Goal: Task Accomplishment & Management: Manage account settings

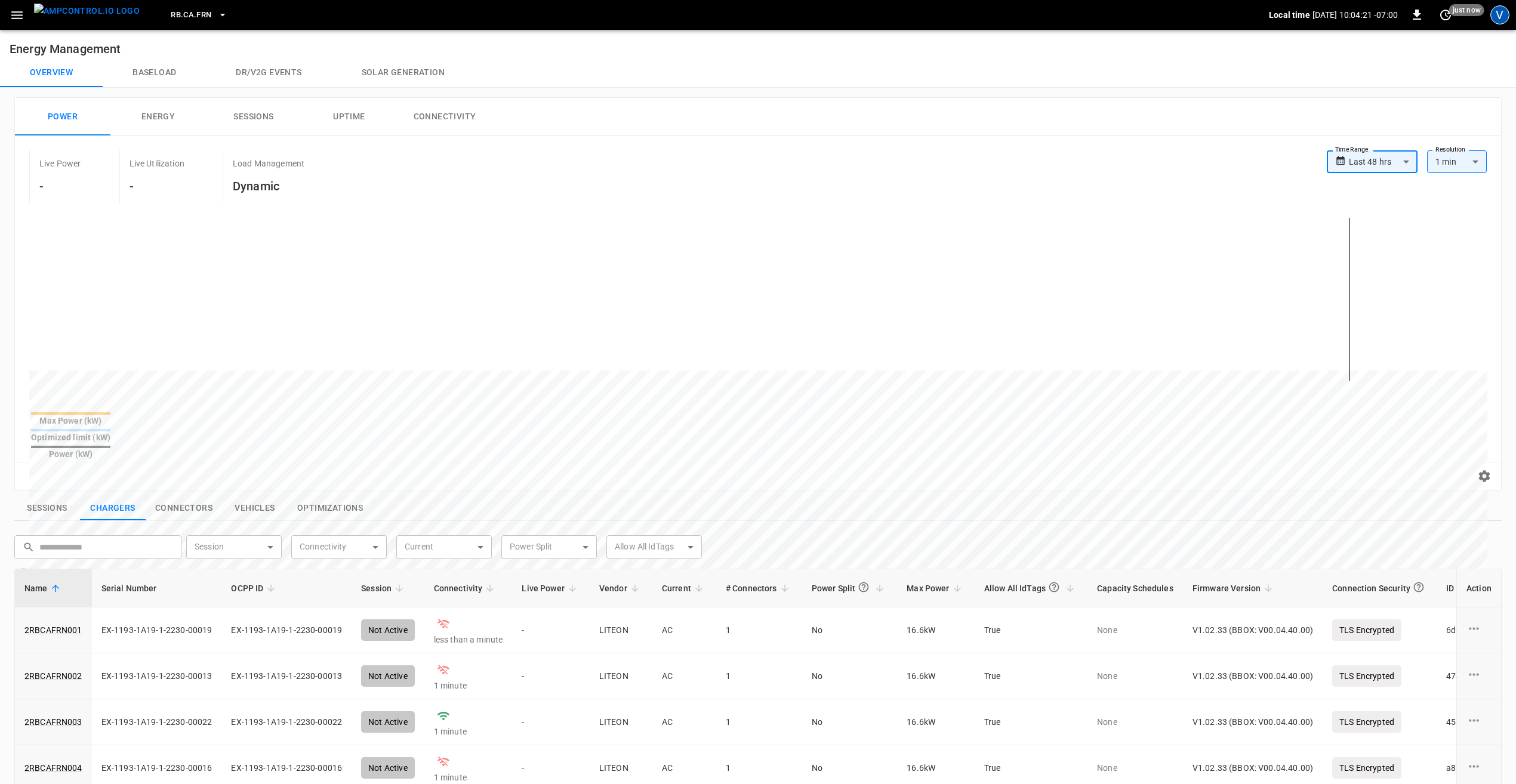
click at [1492, 17] on div "V" at bounding box center [1500, 15] width 19 height 19
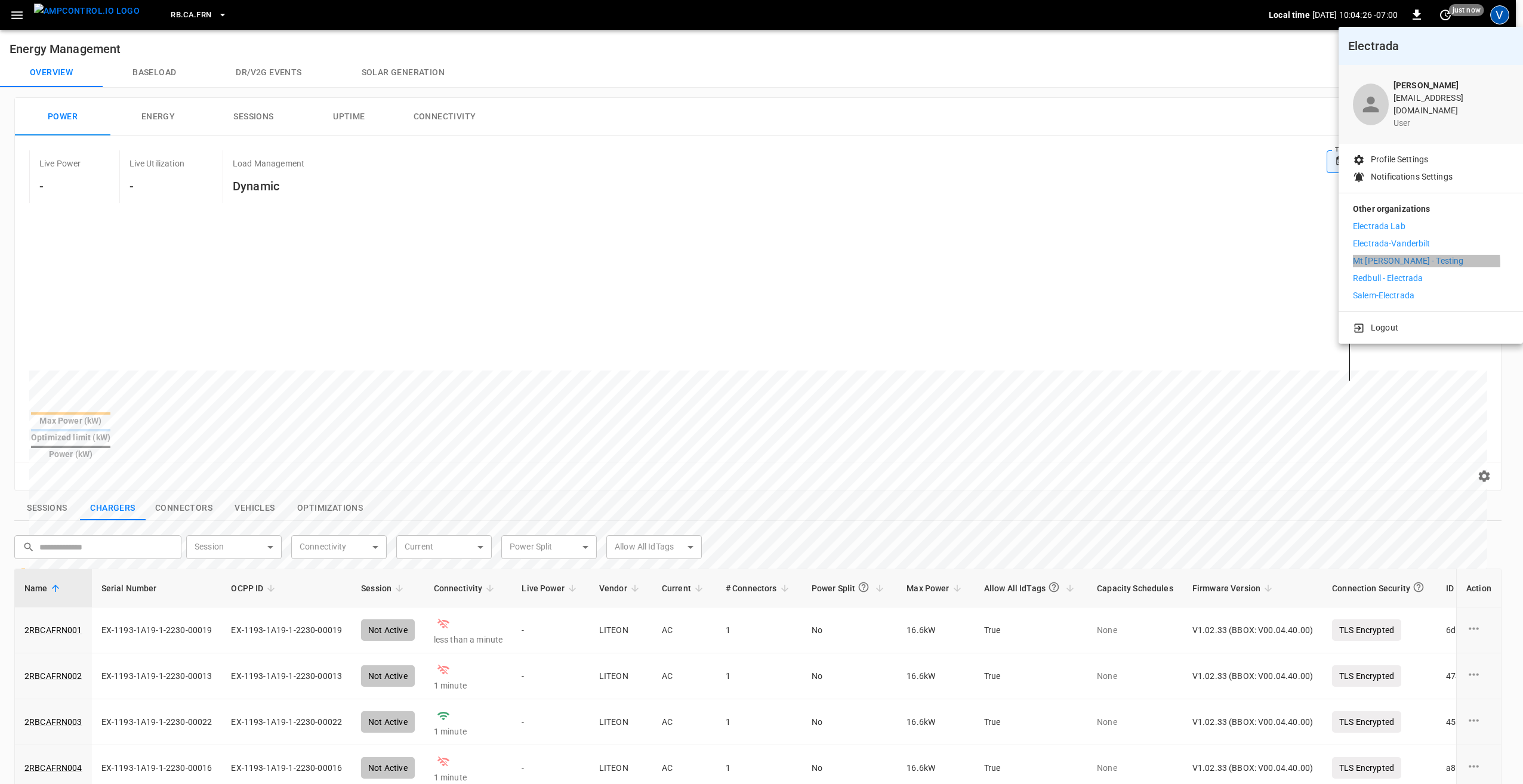
click at [1401, 256] on p "Mt Holly - Testing" at bounding box center [1408, 261] width 111 height 13
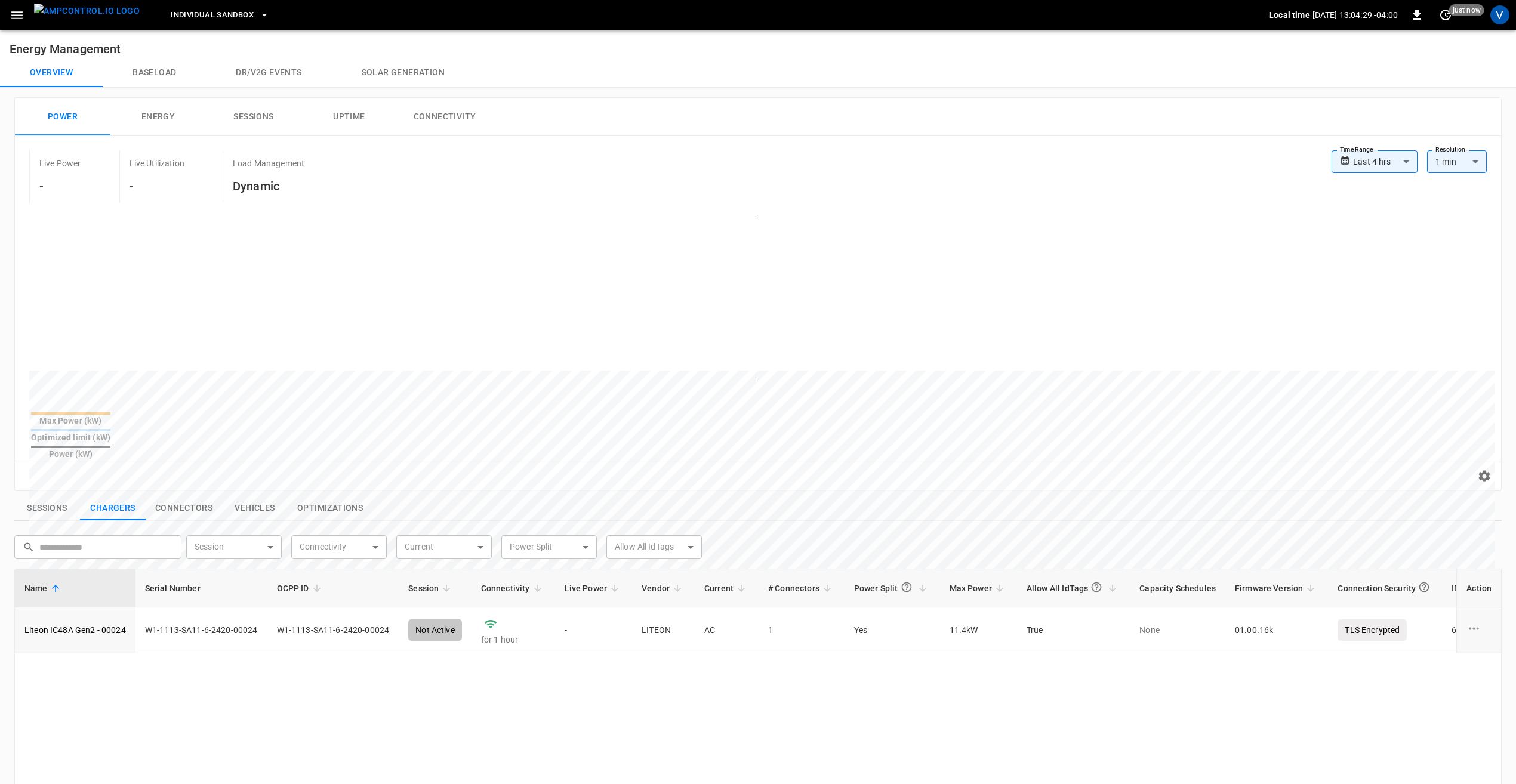
click at [198, 8] on span "Individual Sandbox" at bounding box center [212, 15] width 83 height 14
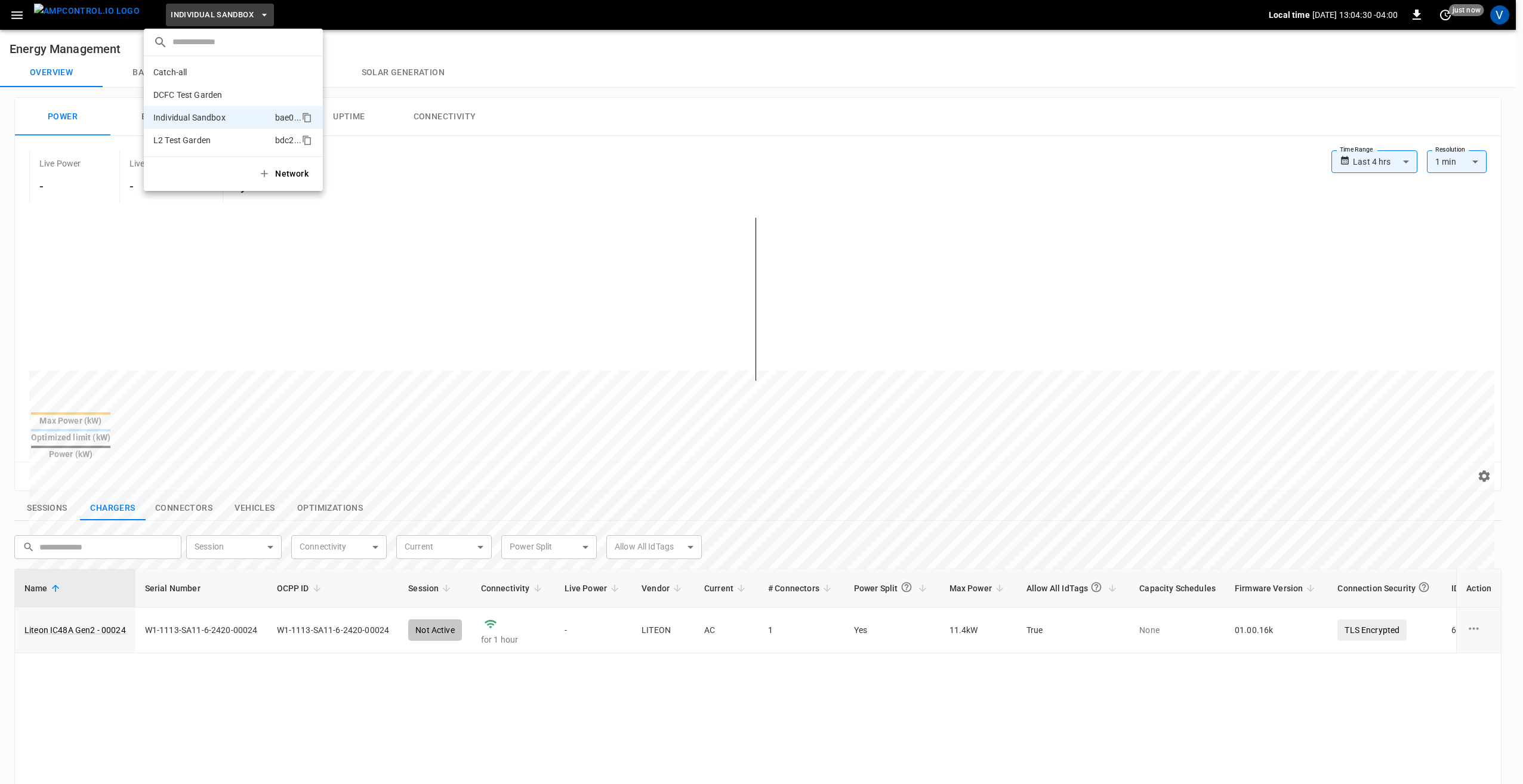
click at [190, 138] on p "L2 Test Garden" at bounding box center [182, 140] width 57 height 12
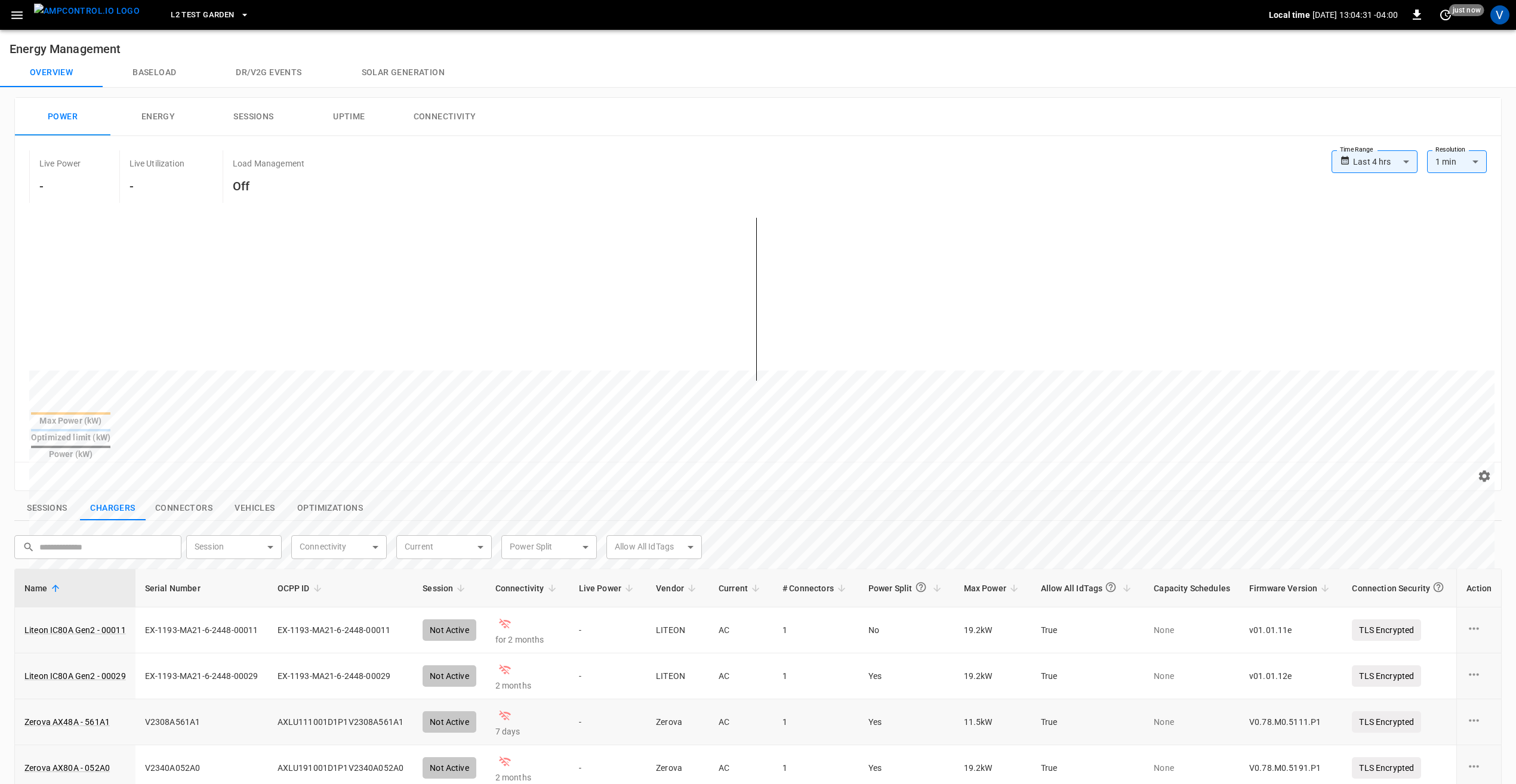
scroll to position [60, 0]
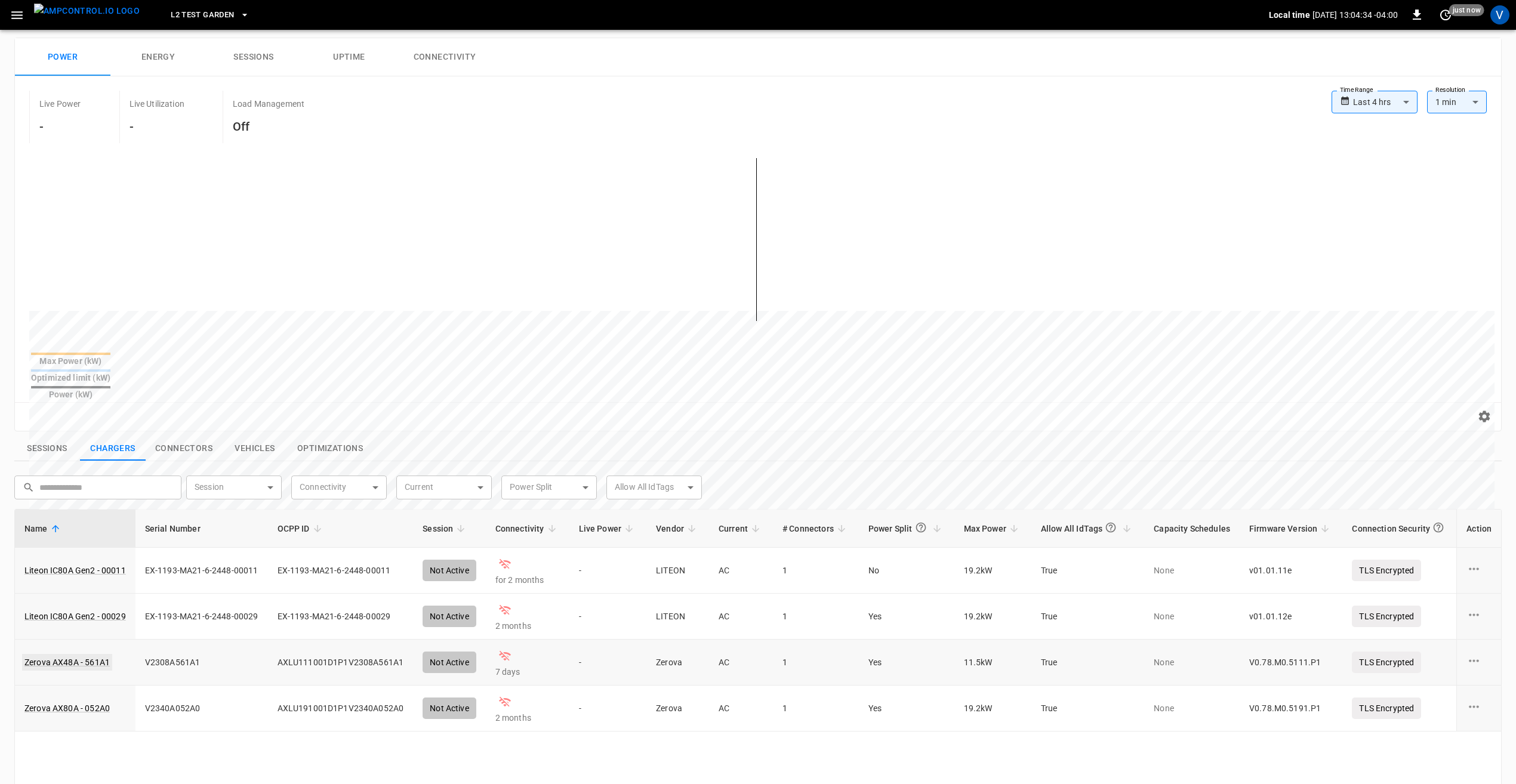
click at [87, 654] on link "Zerova AX48A - 561A1" at bounding box center [67, 662] width 90 height 17
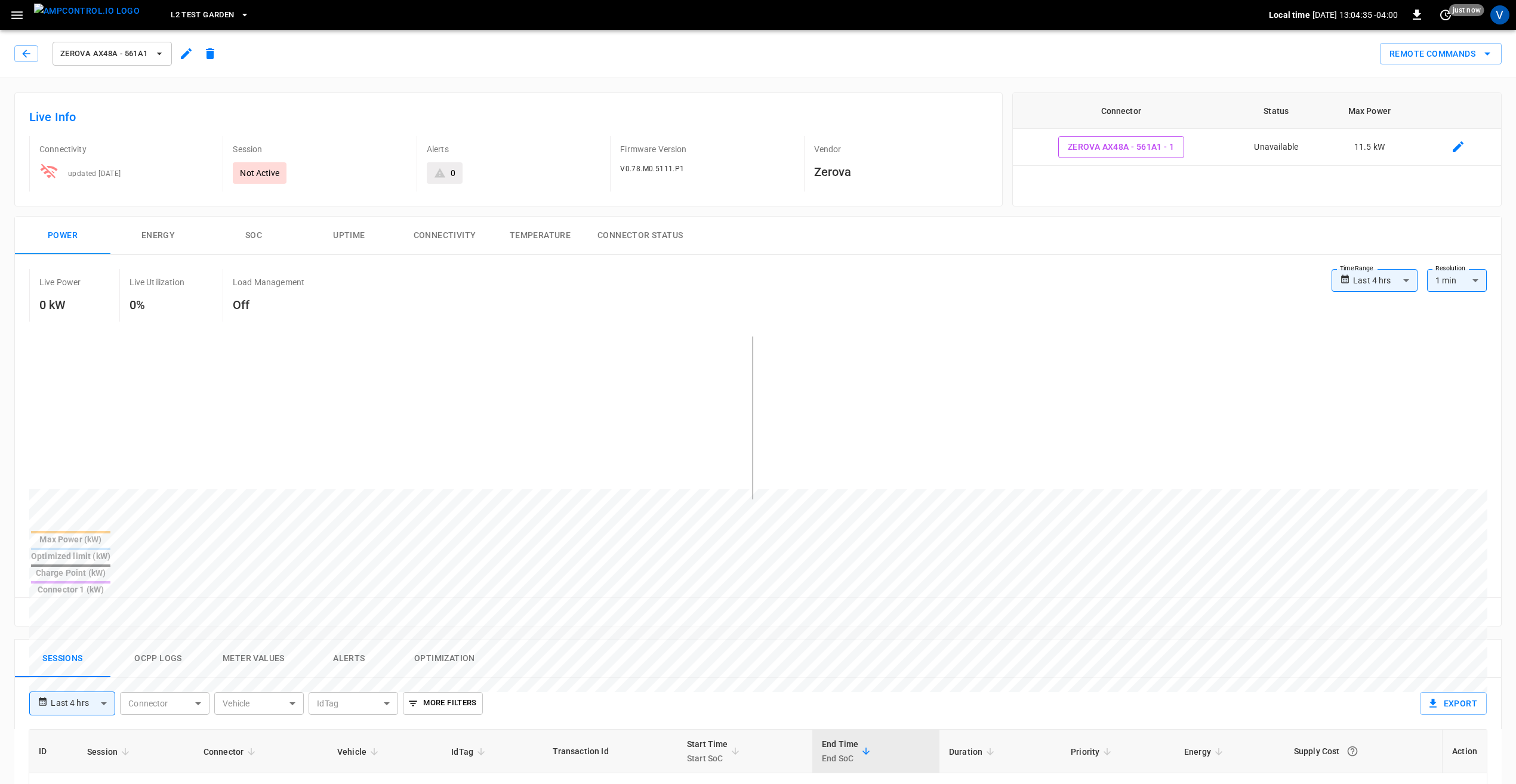
click at [187, 56] on icon "button" at bounding box center [186, 54] width 15 height 15
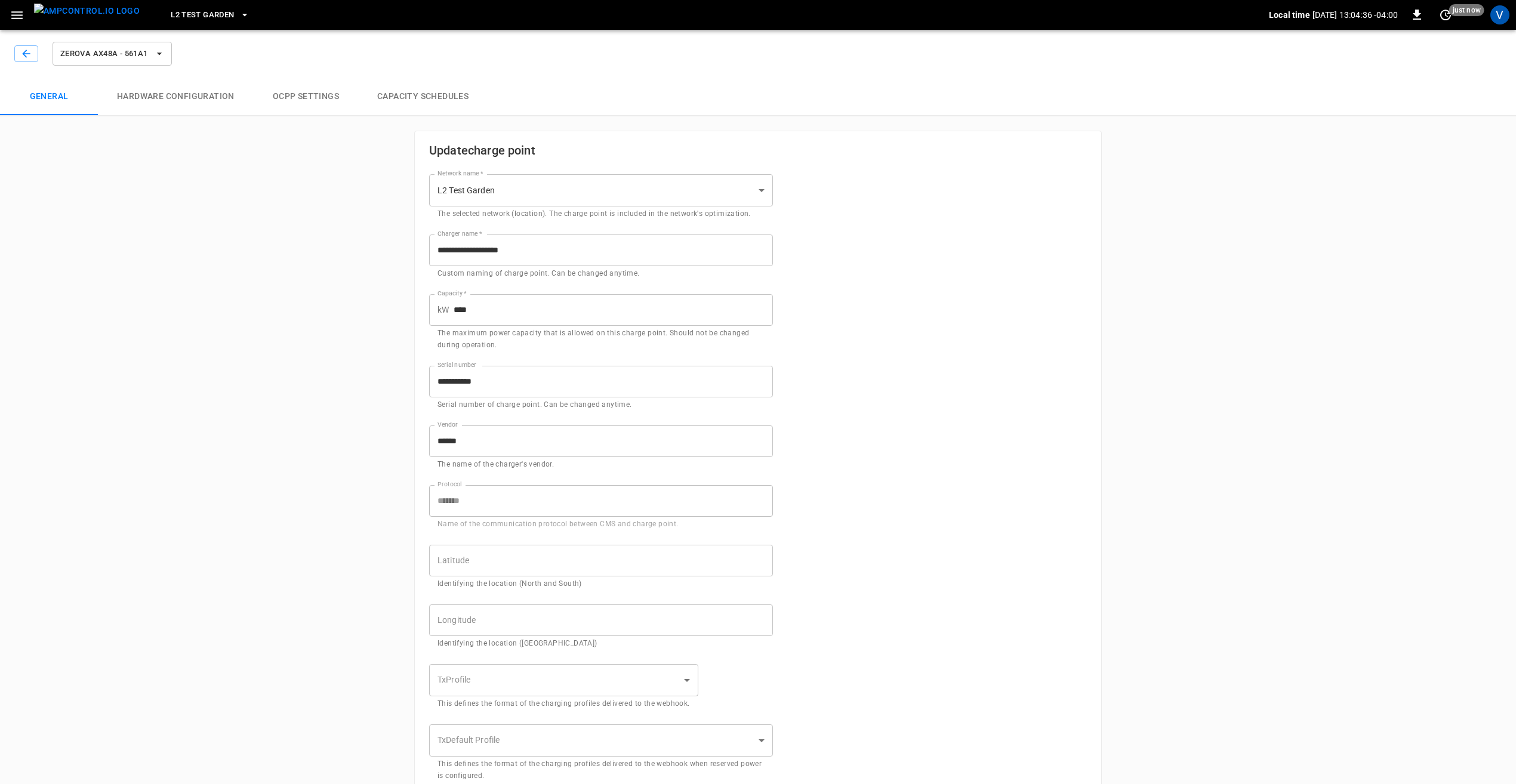
type input "**********"
click at [185, 95] on button "Hardware configuration" at bounding box center [175, 96] width 156 height 38
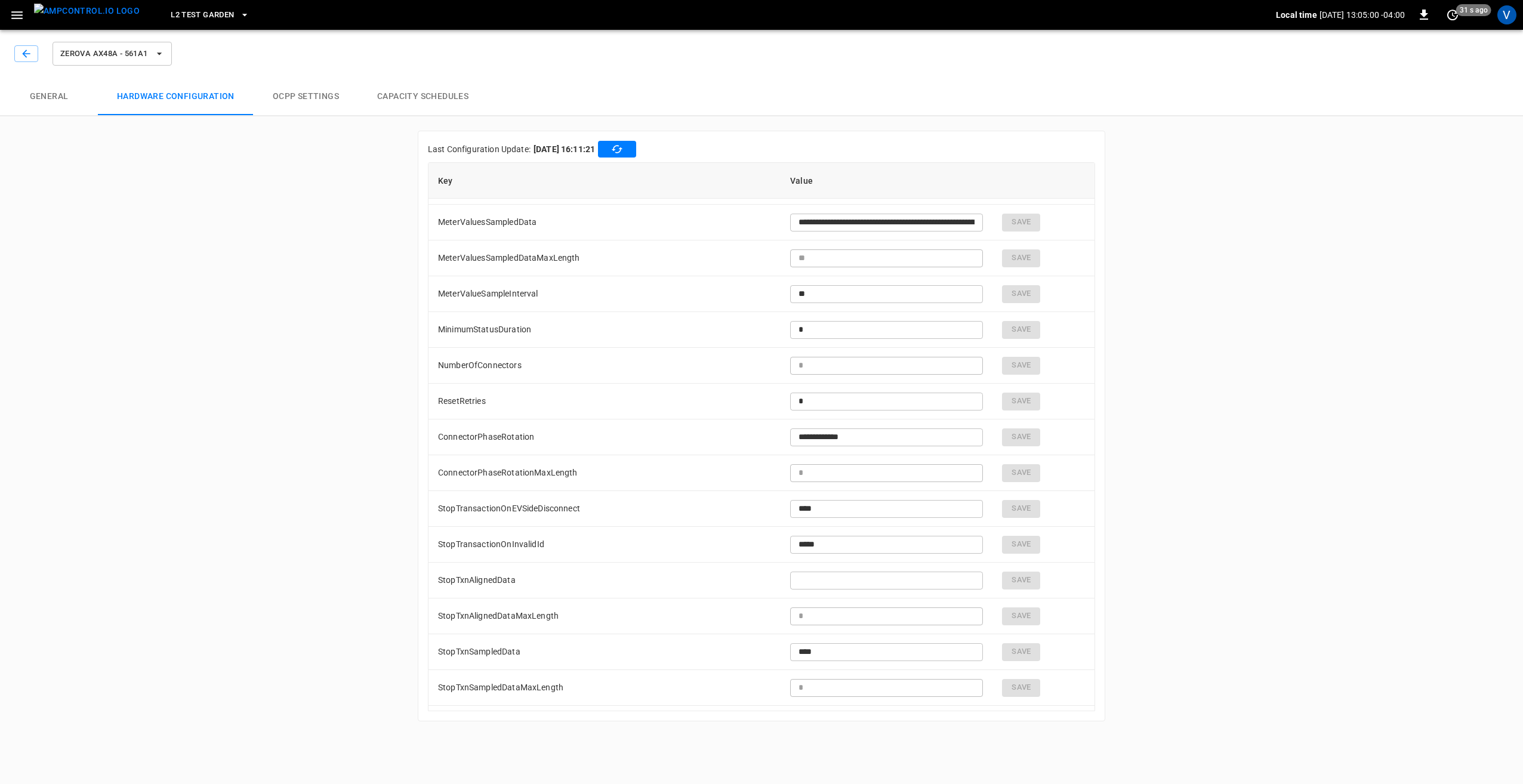
scroll to position [1963, 0]
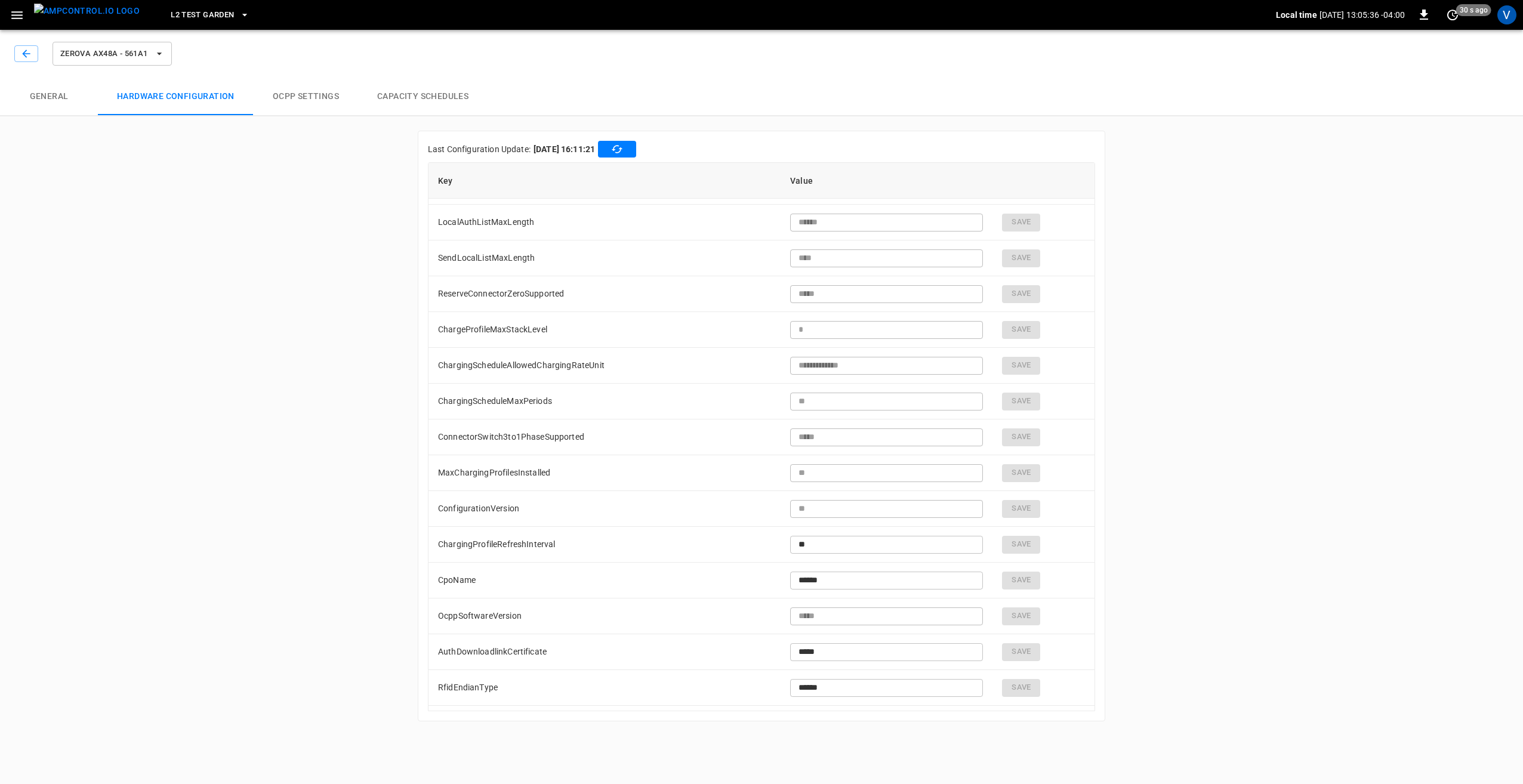
click at [308, 415] on div "**********" at bounding box center [762, 380] width 1523 height 711
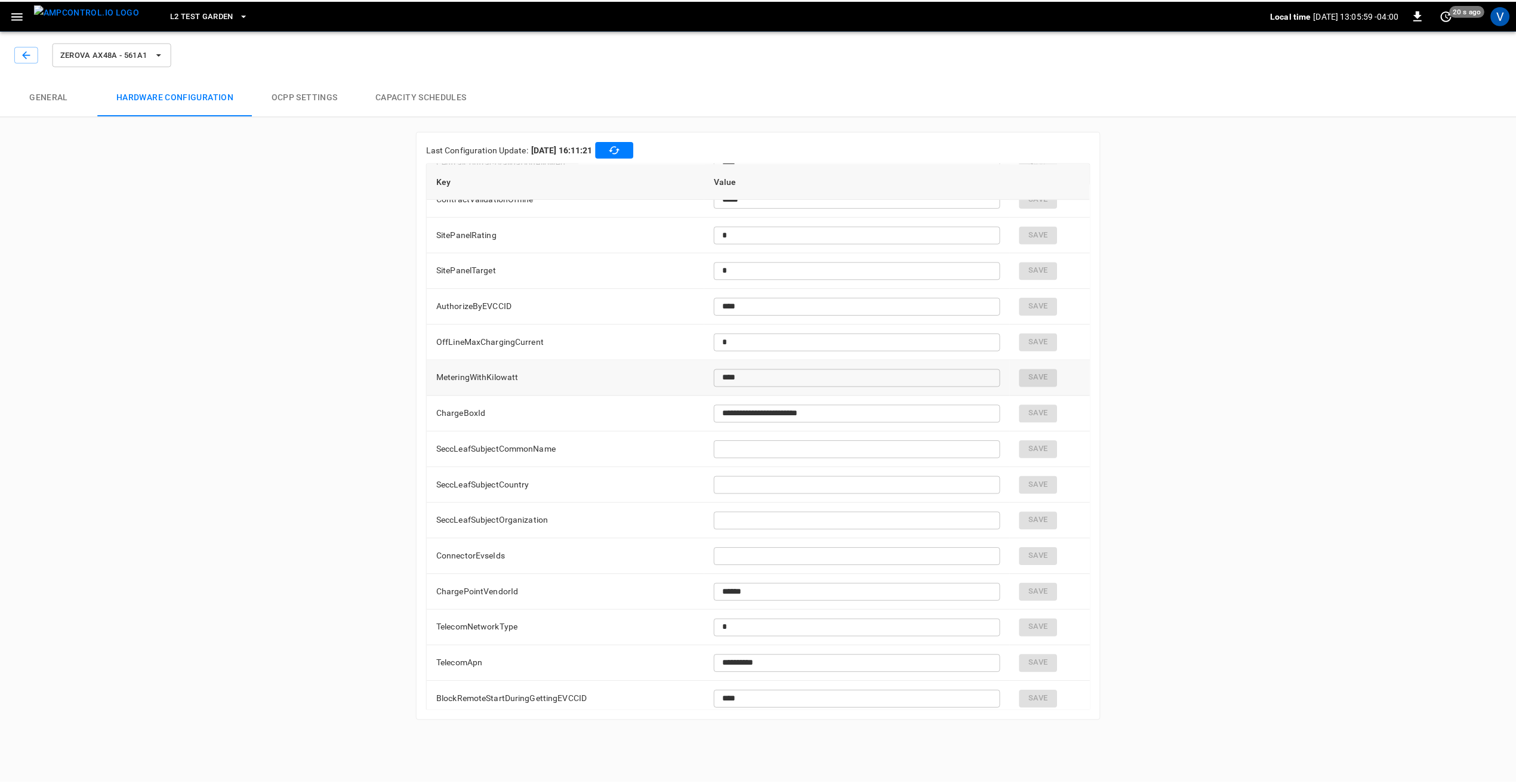
scroll to position [3103, 0]
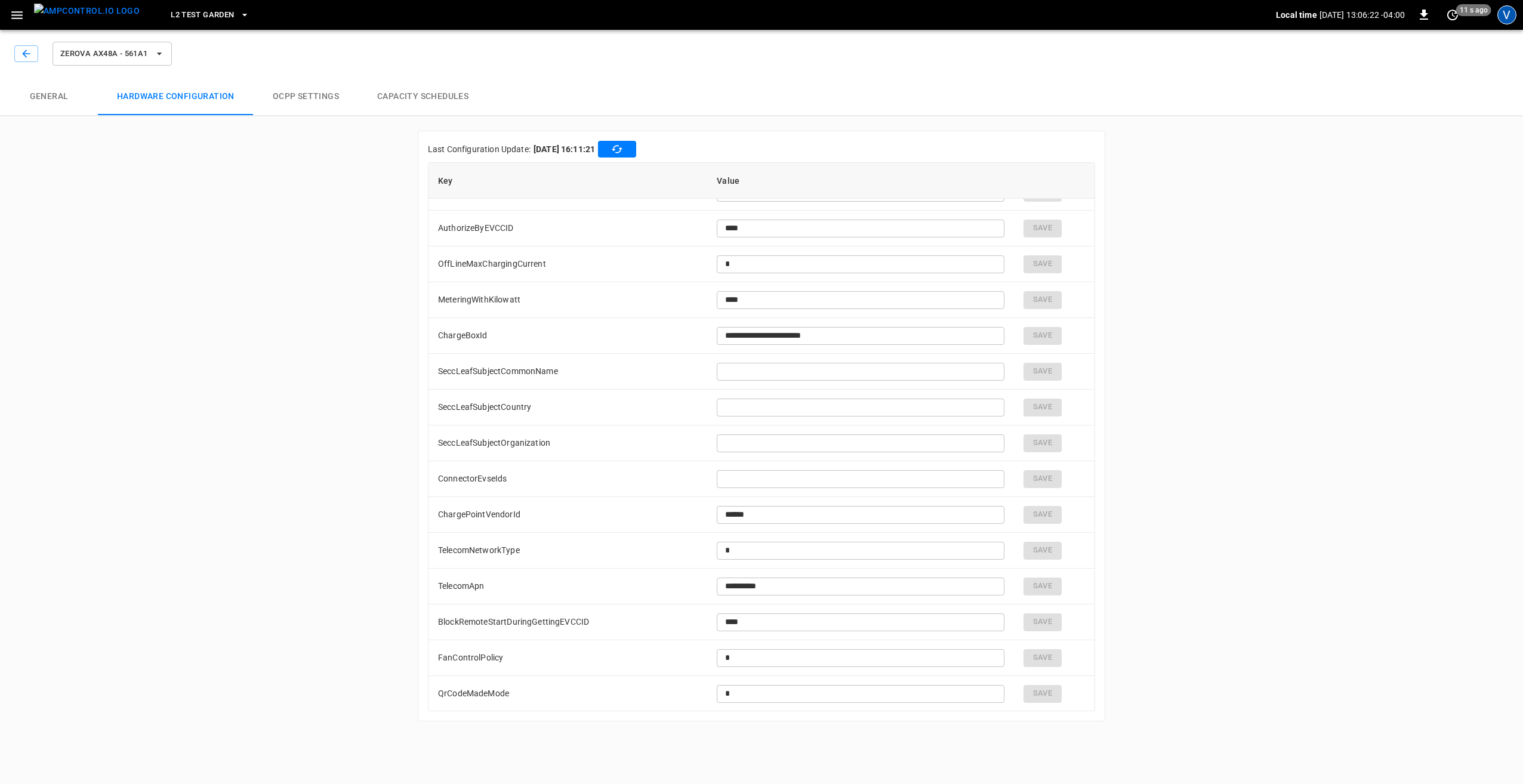
click at [1504, 17] on div "V" at bounding box center [1507, 15] width 19 height 19
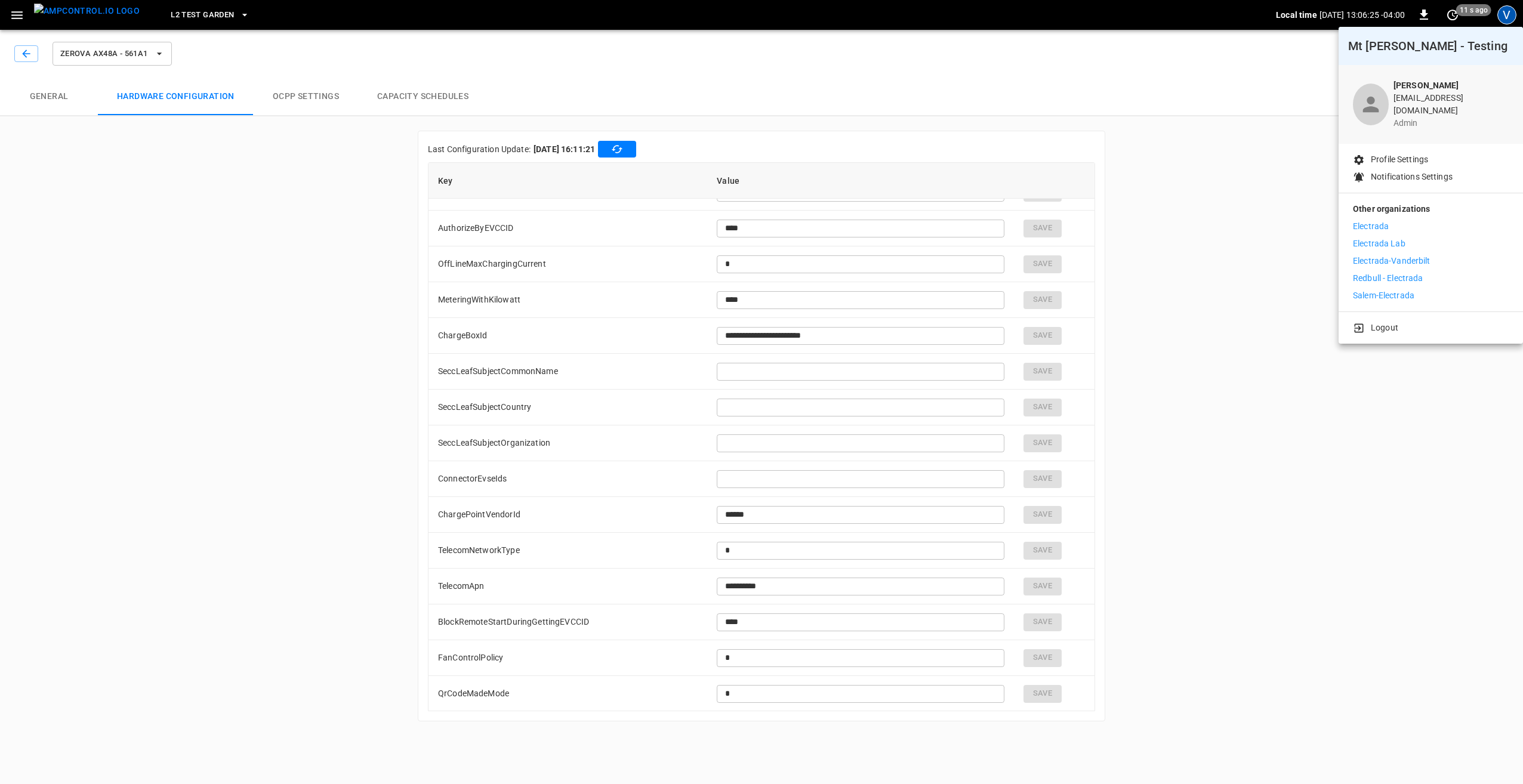
click at [1374, 237] on p "Electrada Lab" at bounding box center [1379, 244] width 52 height 13
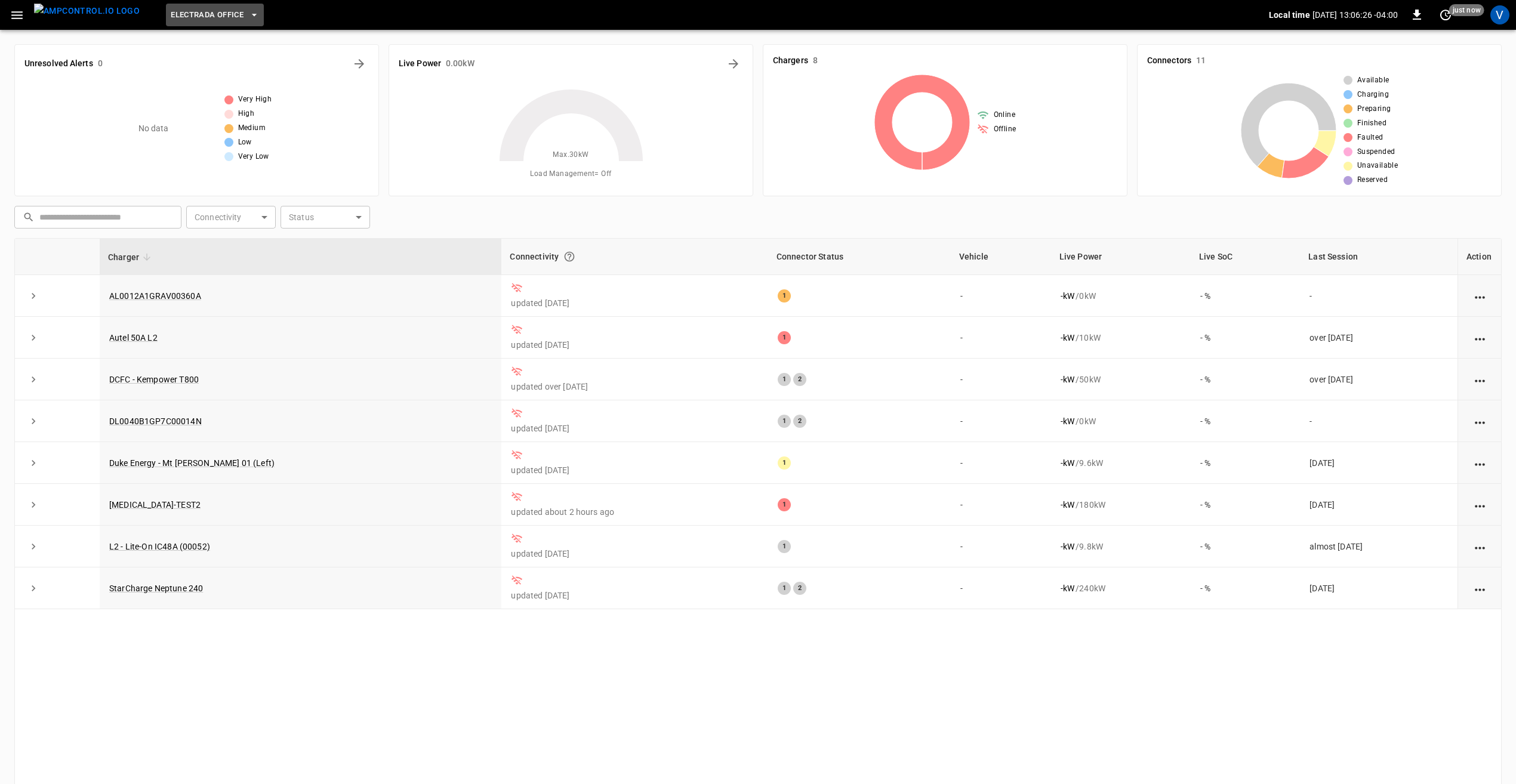
click at [190, 16] on span "Electrada Office" at bounding box center [207, 15] width 73 height 14
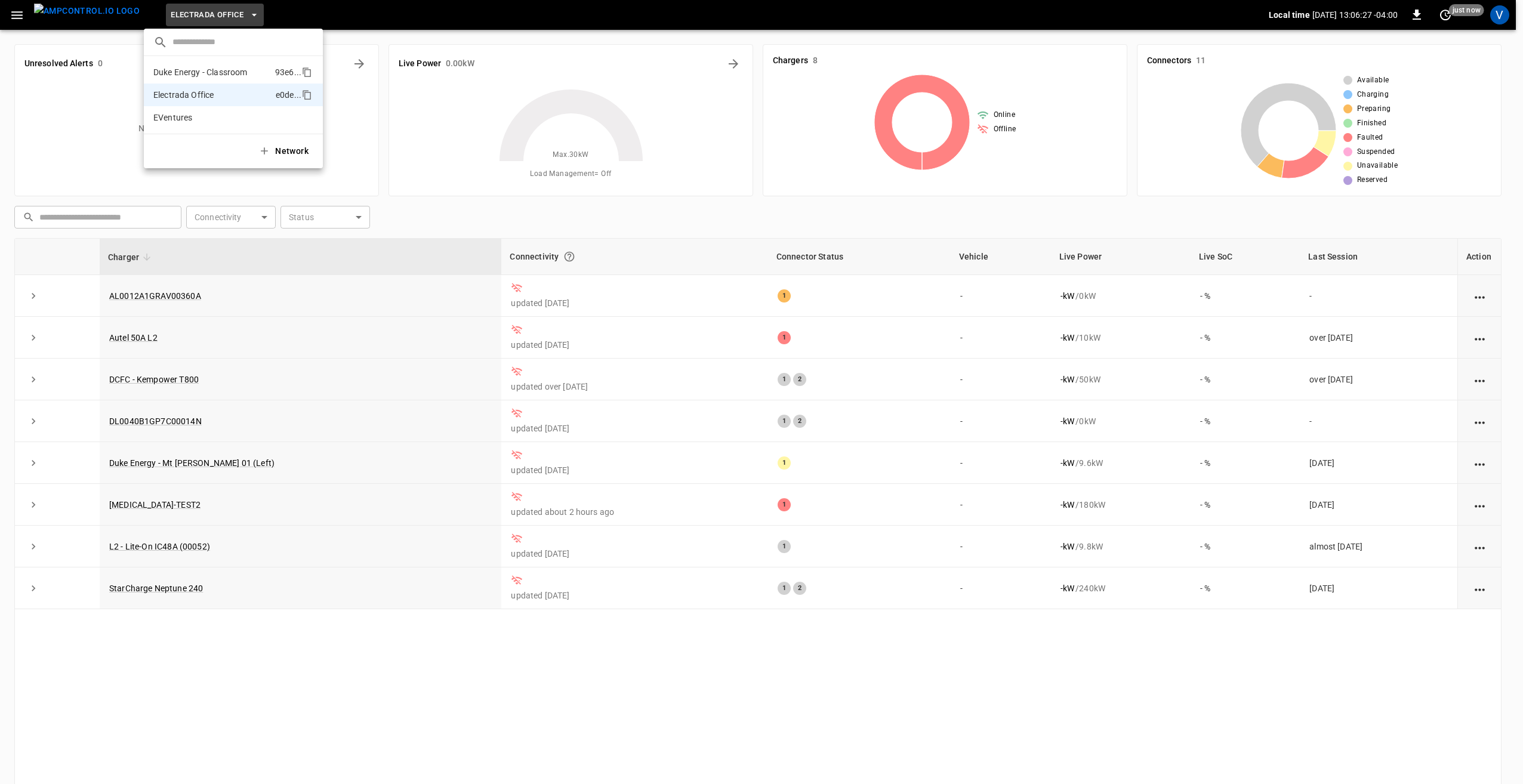
click at [210, 72] on p "Duke Energy - Classroom" at bounding box center [200, 72] width 94 height 12
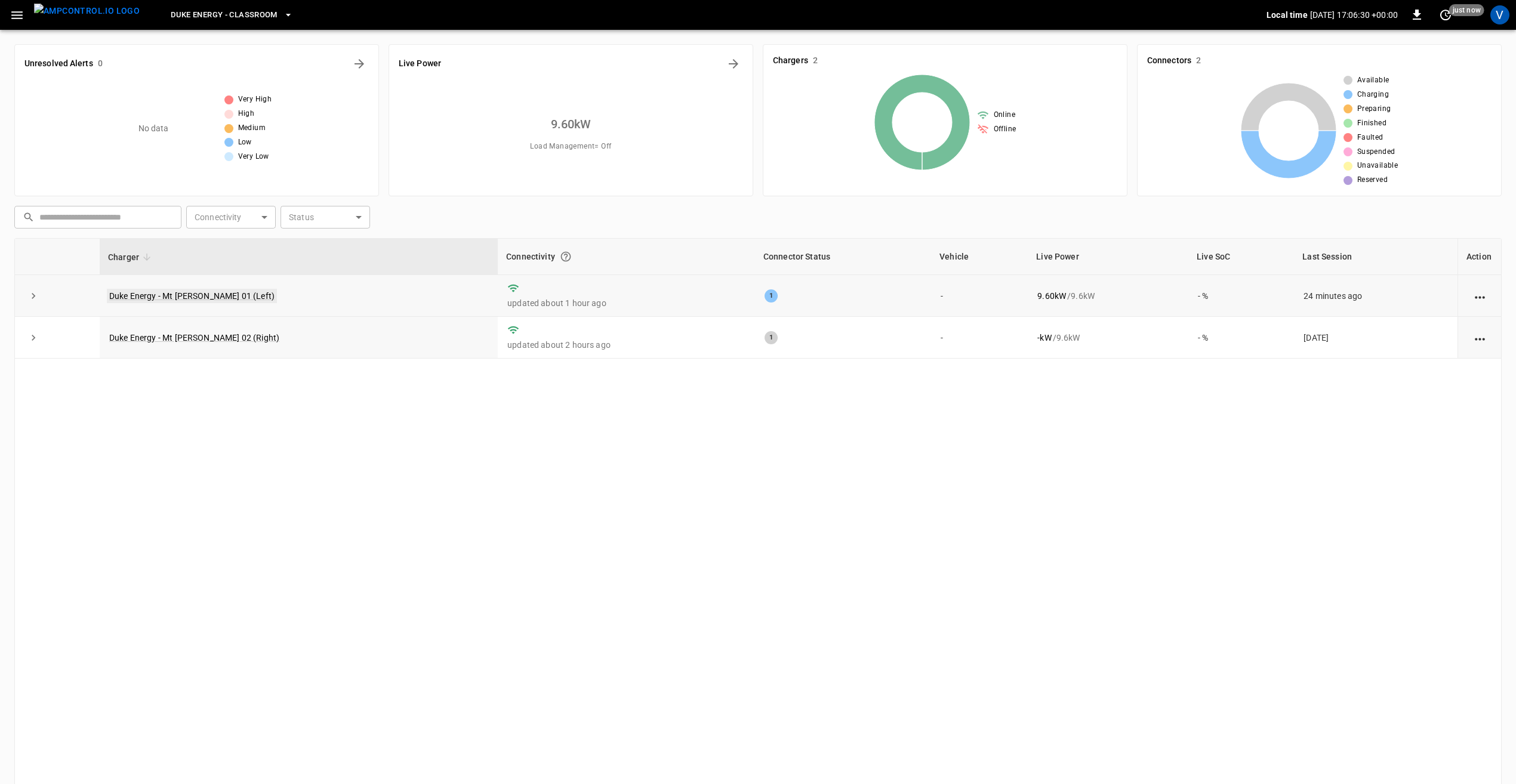
click at [193, 294] on link "Duke Energy - Mt Holly 01 (Left)" at bounding box center [191, 296] width 170 height 15
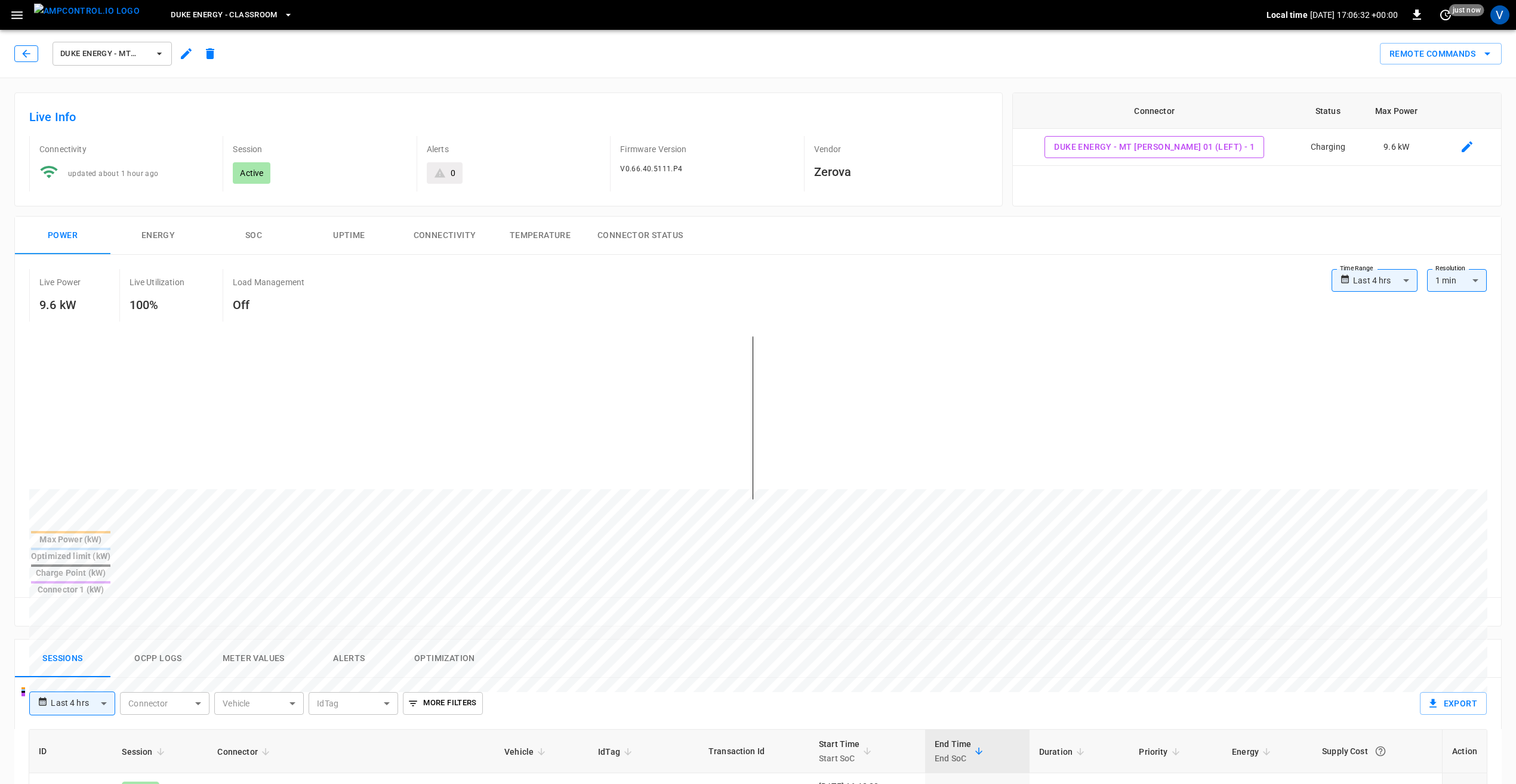
click at [27, 55] on icon "button" at bounding box center [26, 53] width 12 height 12
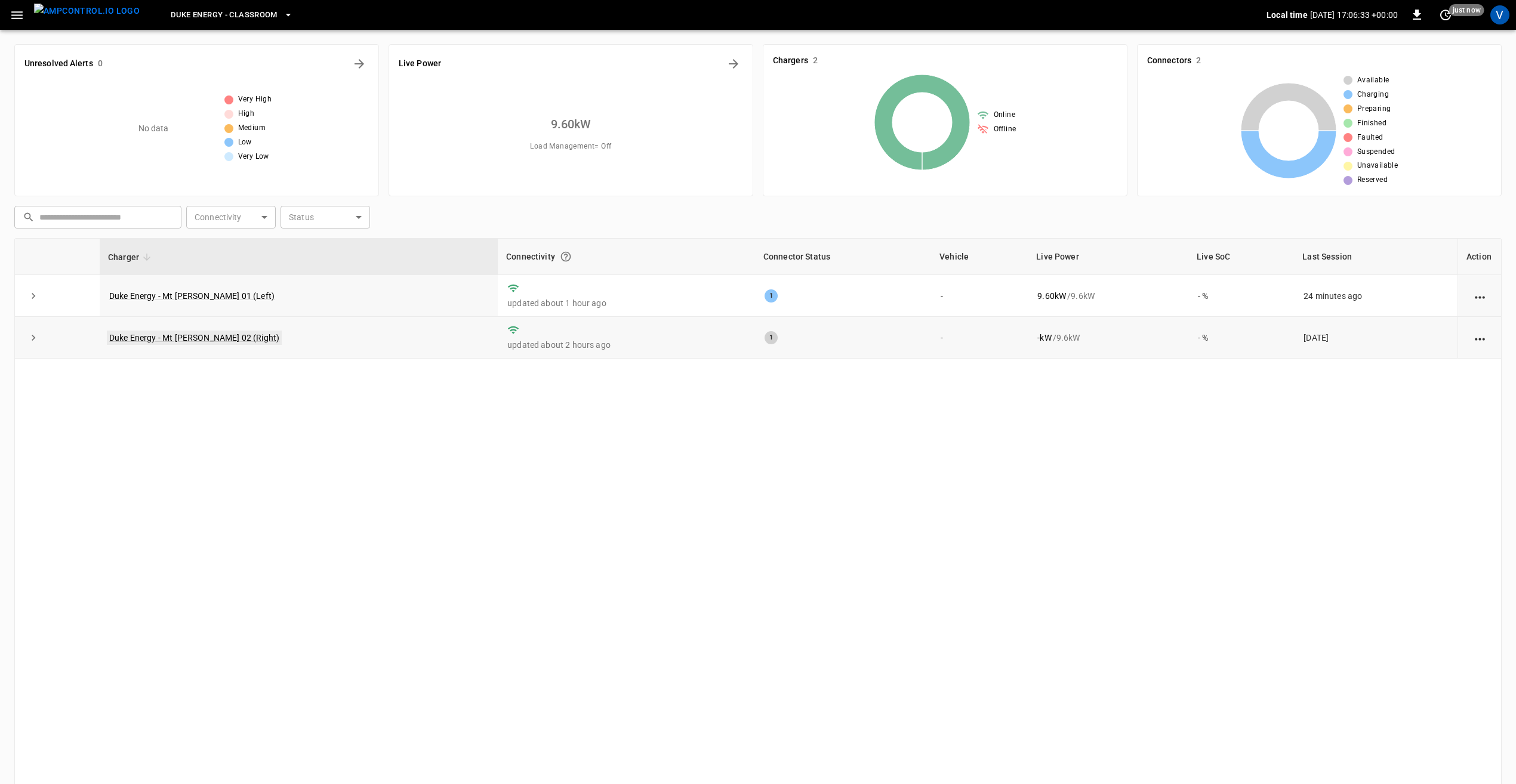
click at [164, 336] on link "Duke Energy - Mt Holly 02 (Right)" at bounding box center [194, 338] width 175 height 15
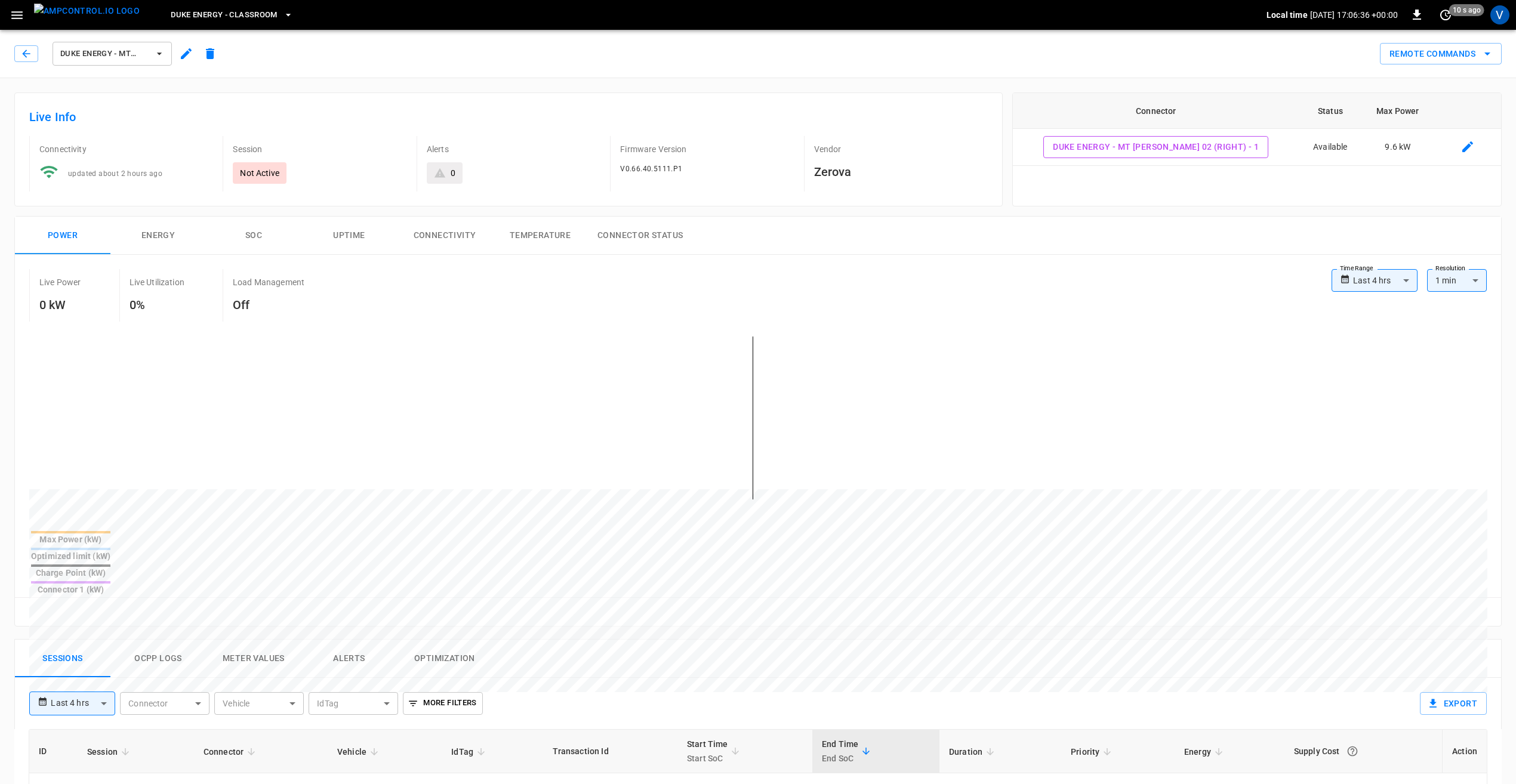
click at [189, 49] on icon "button" at bounding box center [186, 53] width 10 height 10
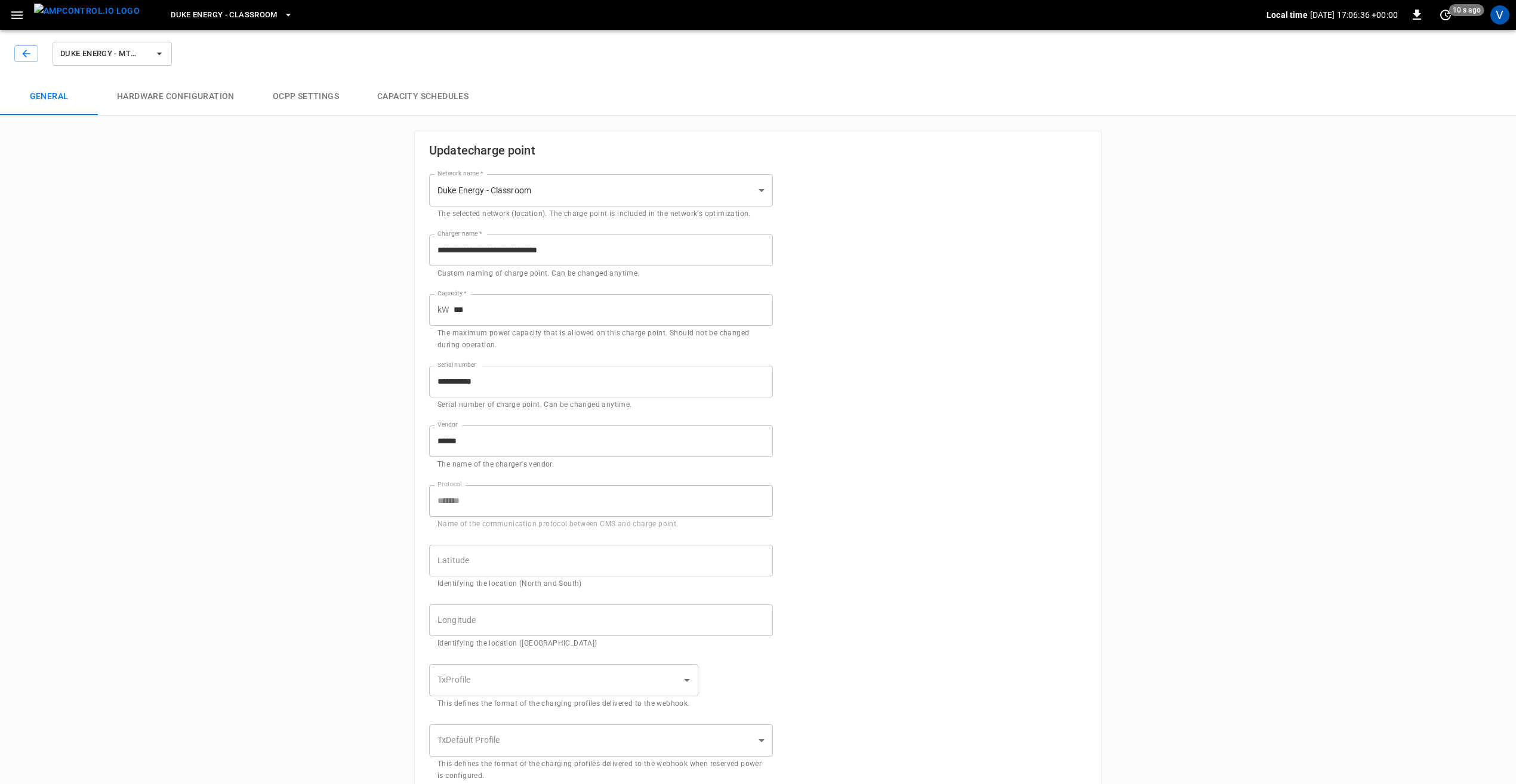
type input "**********"
click at [198, 99] on button "Hardware configuration" at bounding box center [175, 96] width 156 height 38
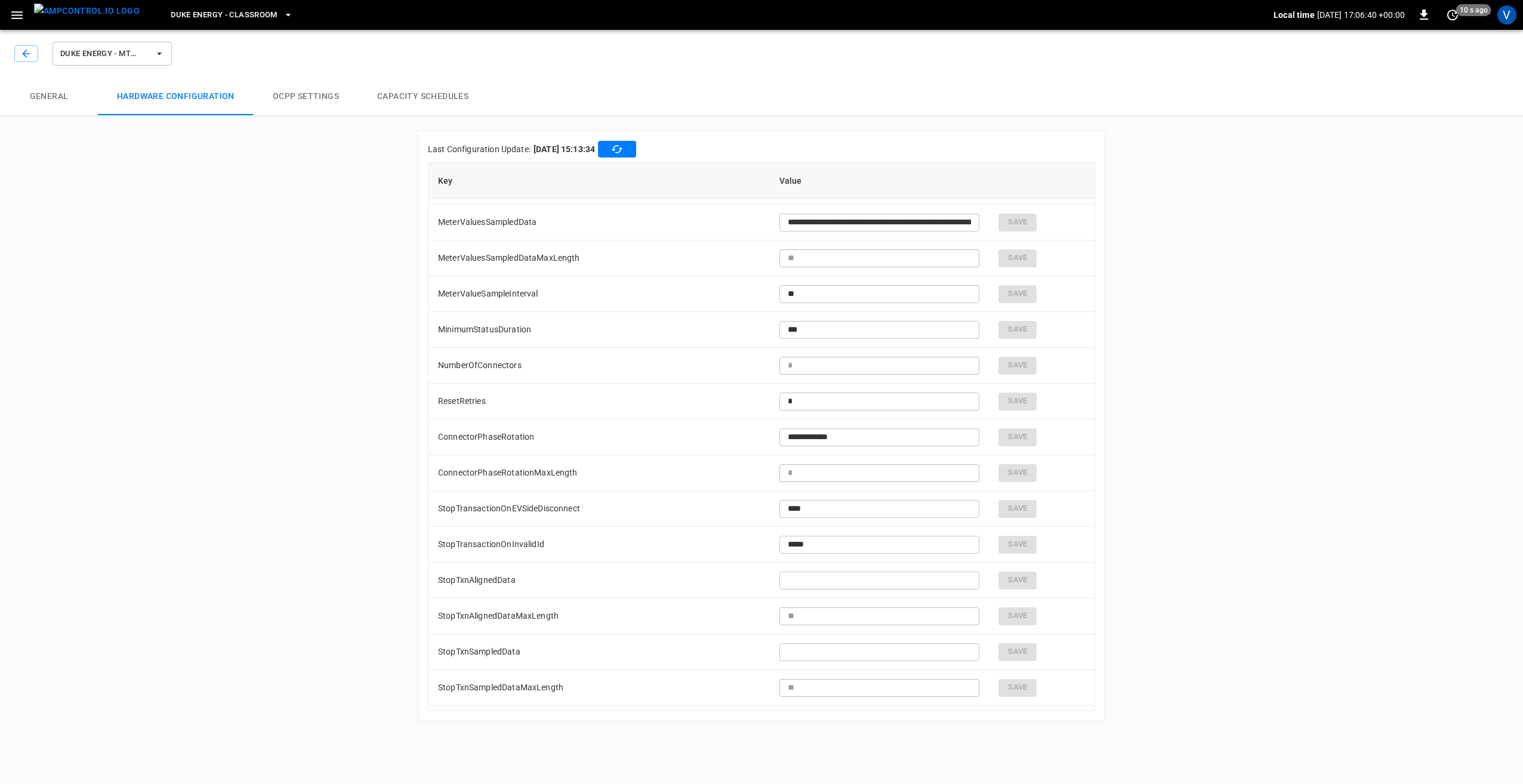
scroll to position [1963, 0]
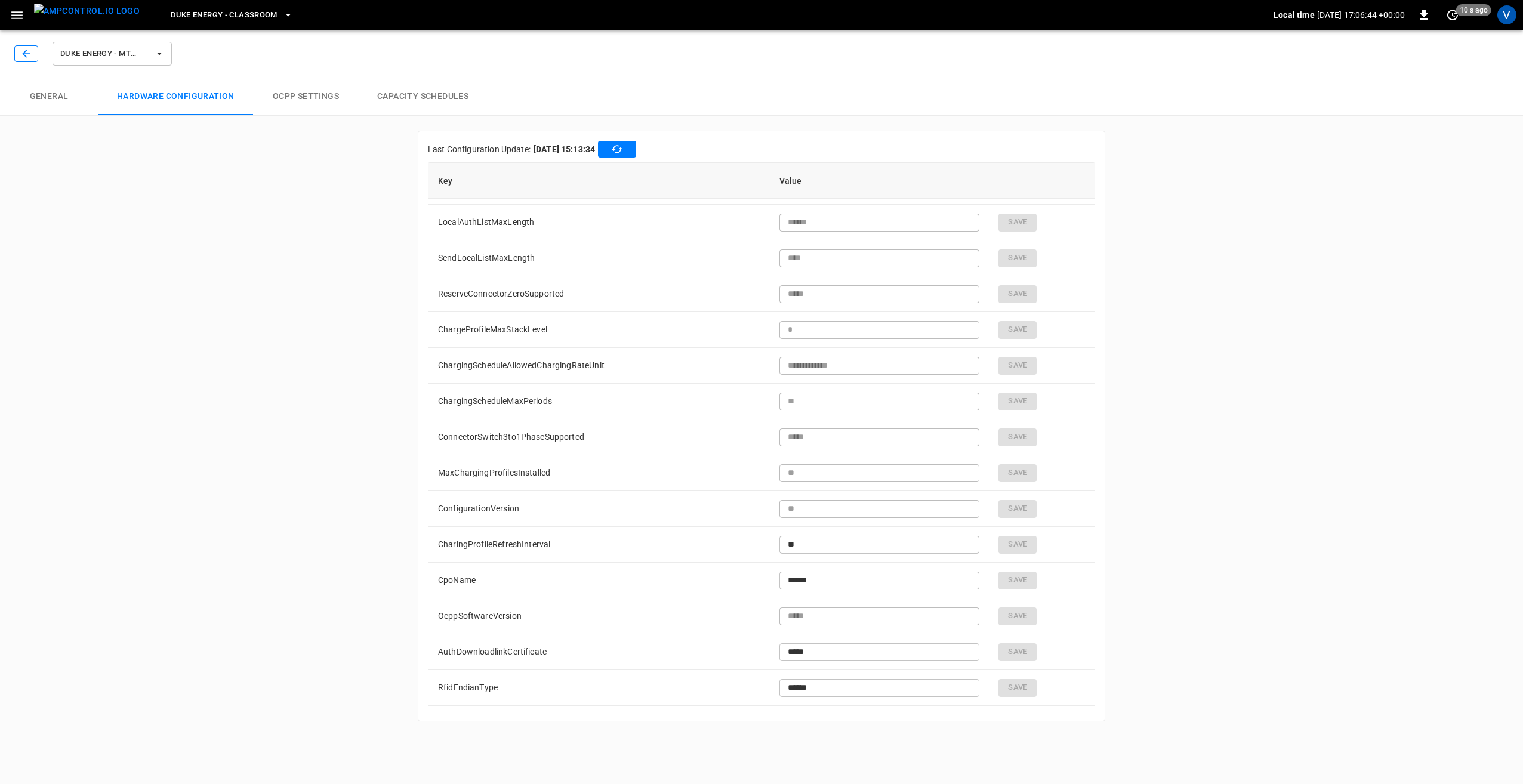
click at [34, 58] on button "button" at bounding box center [27, 53] width 24 height 17
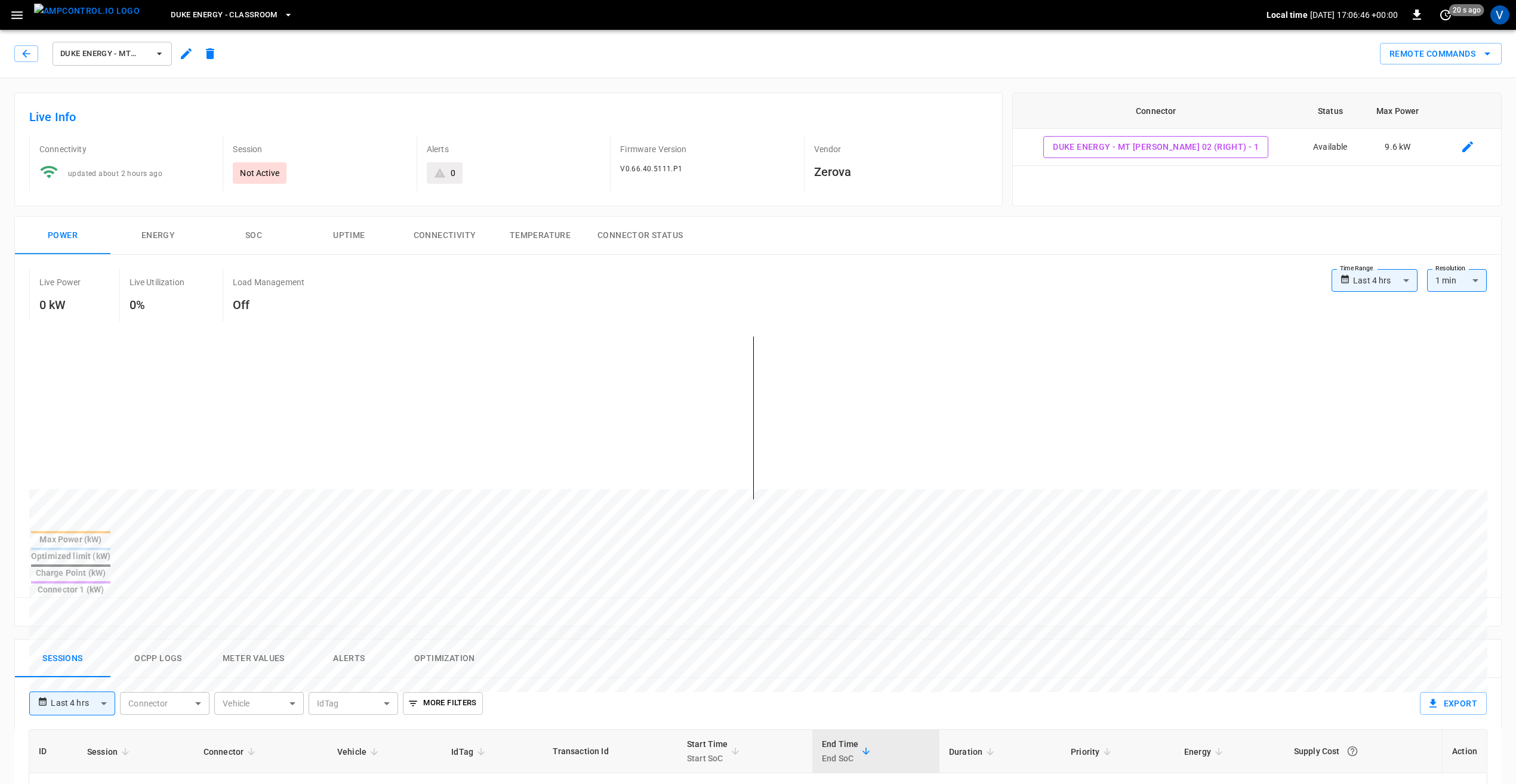
click at [142, 56] on span "Duke Energy - Mt Holly 02 (Right)" at bounding box center [104, 53] width 88 height 14
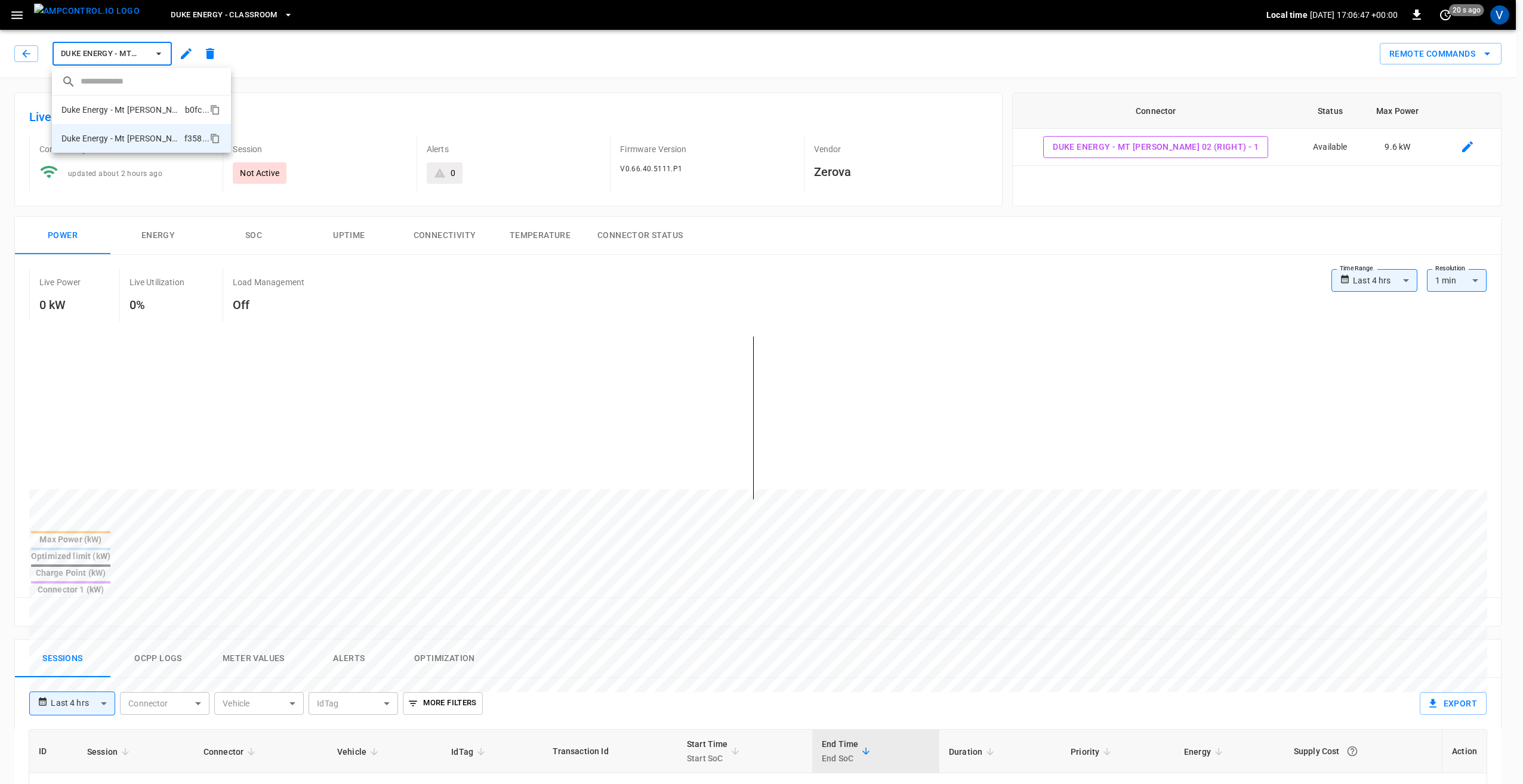
click at [152, 114] on p "Duke Energy - Mt [PERSON_NAME] 01 (Left)" at bounding box center [120, 110] width 119 height 12
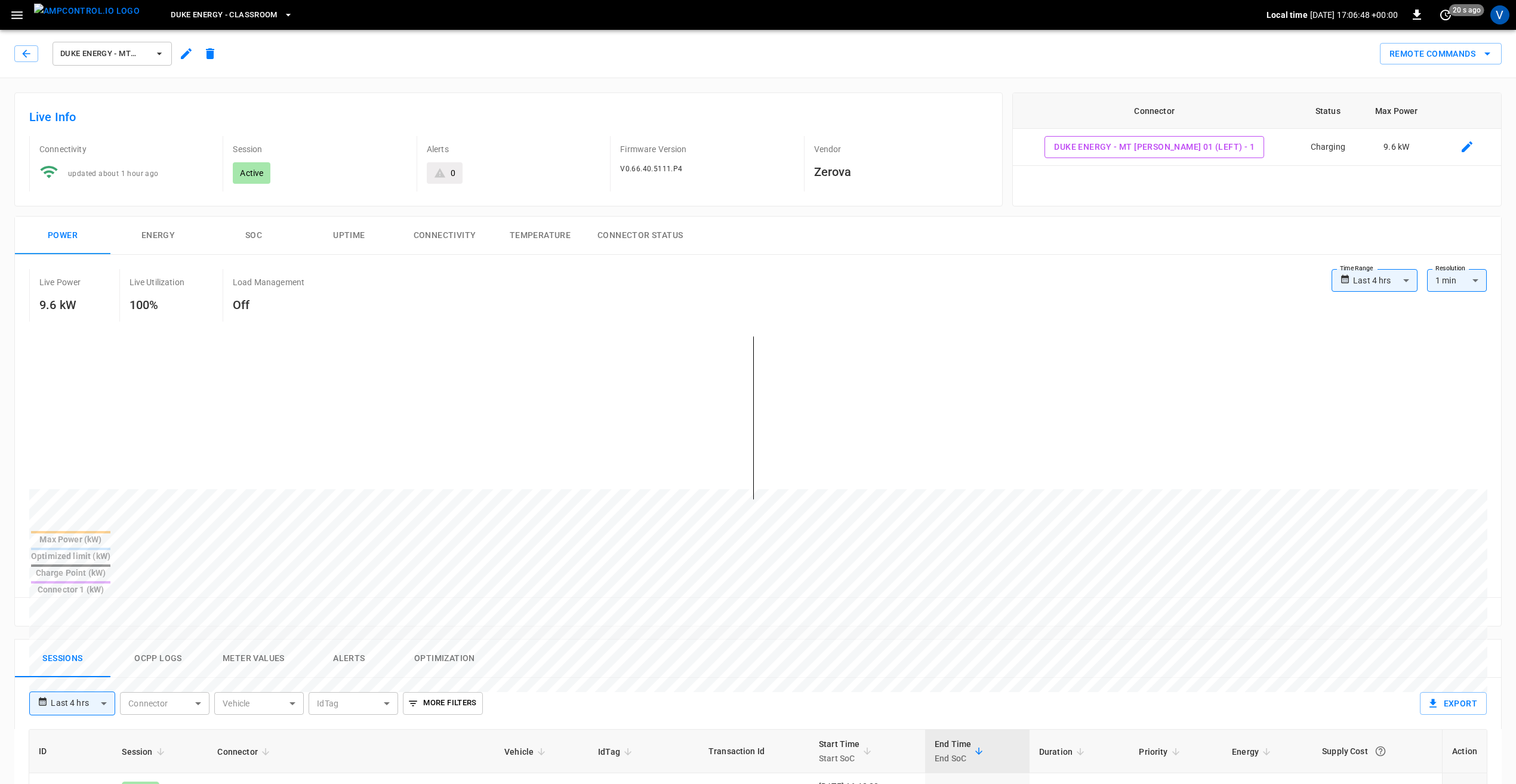
click at [184, 55] on icon "button" at bounding box center [186, 53] width 10 height 10
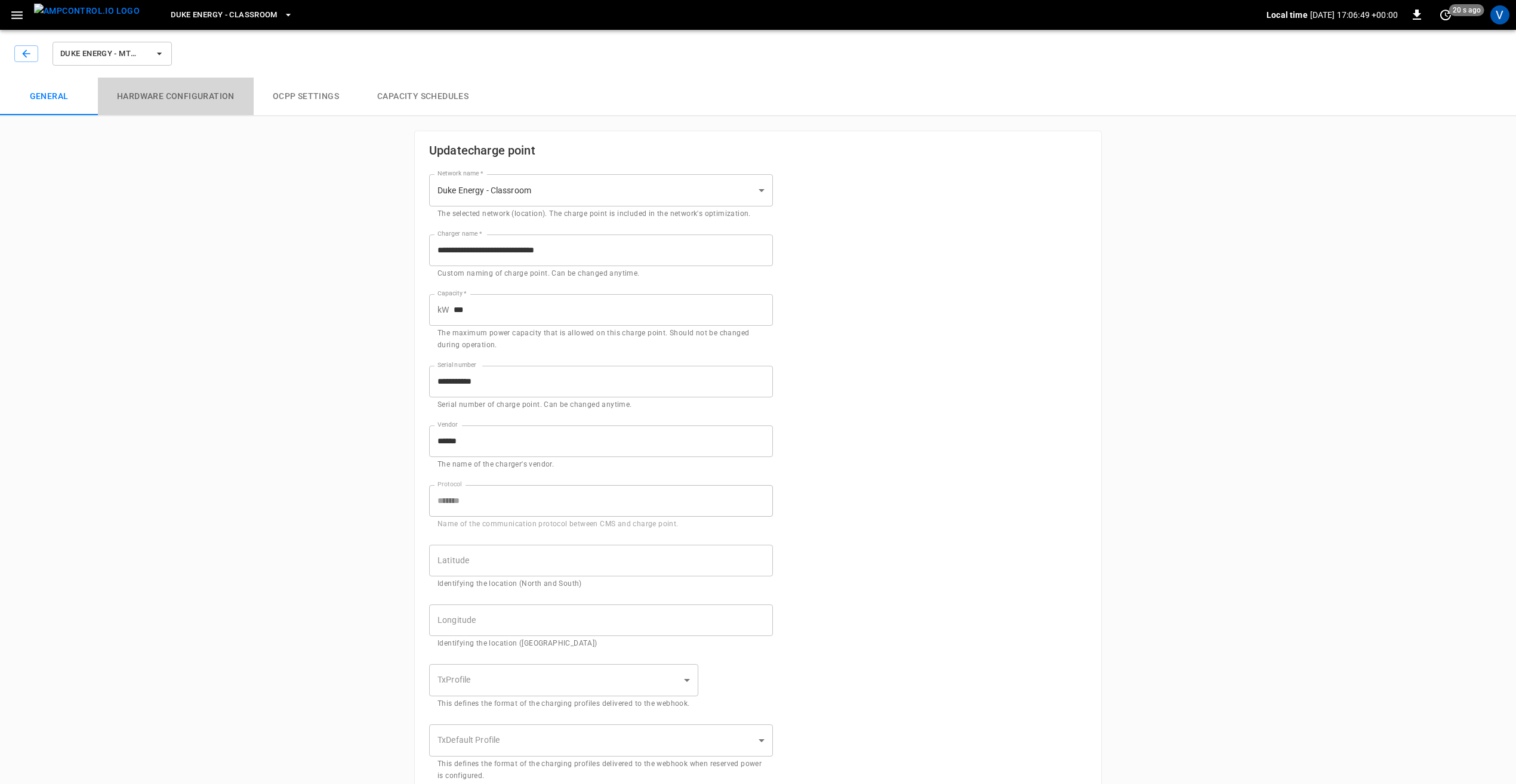
click at [182, 93] on button "Hardware configuration" at bounding box center [175, 96] width 156 height 38
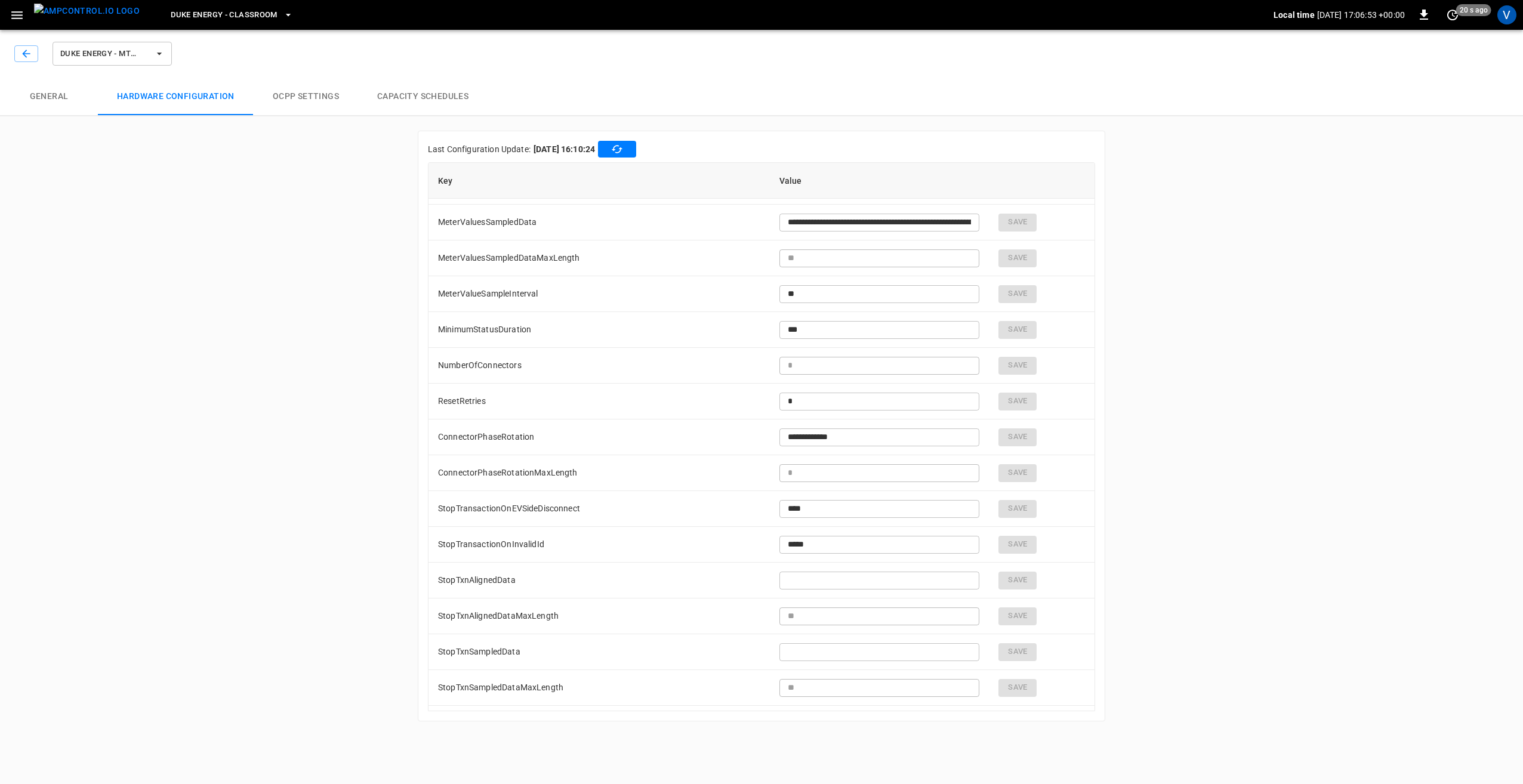
scroll to position [1963, 0]
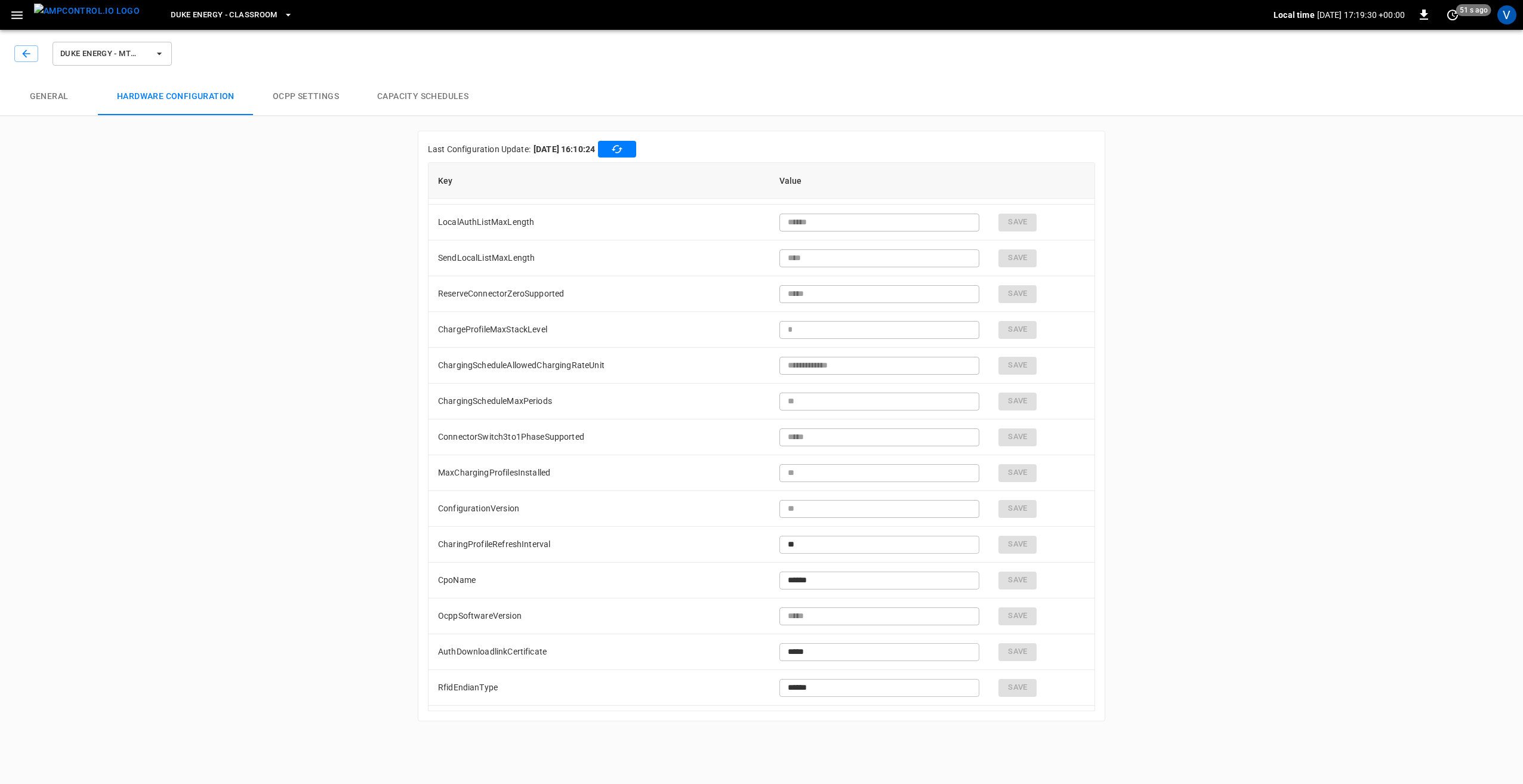
type input "******"
type input "***"
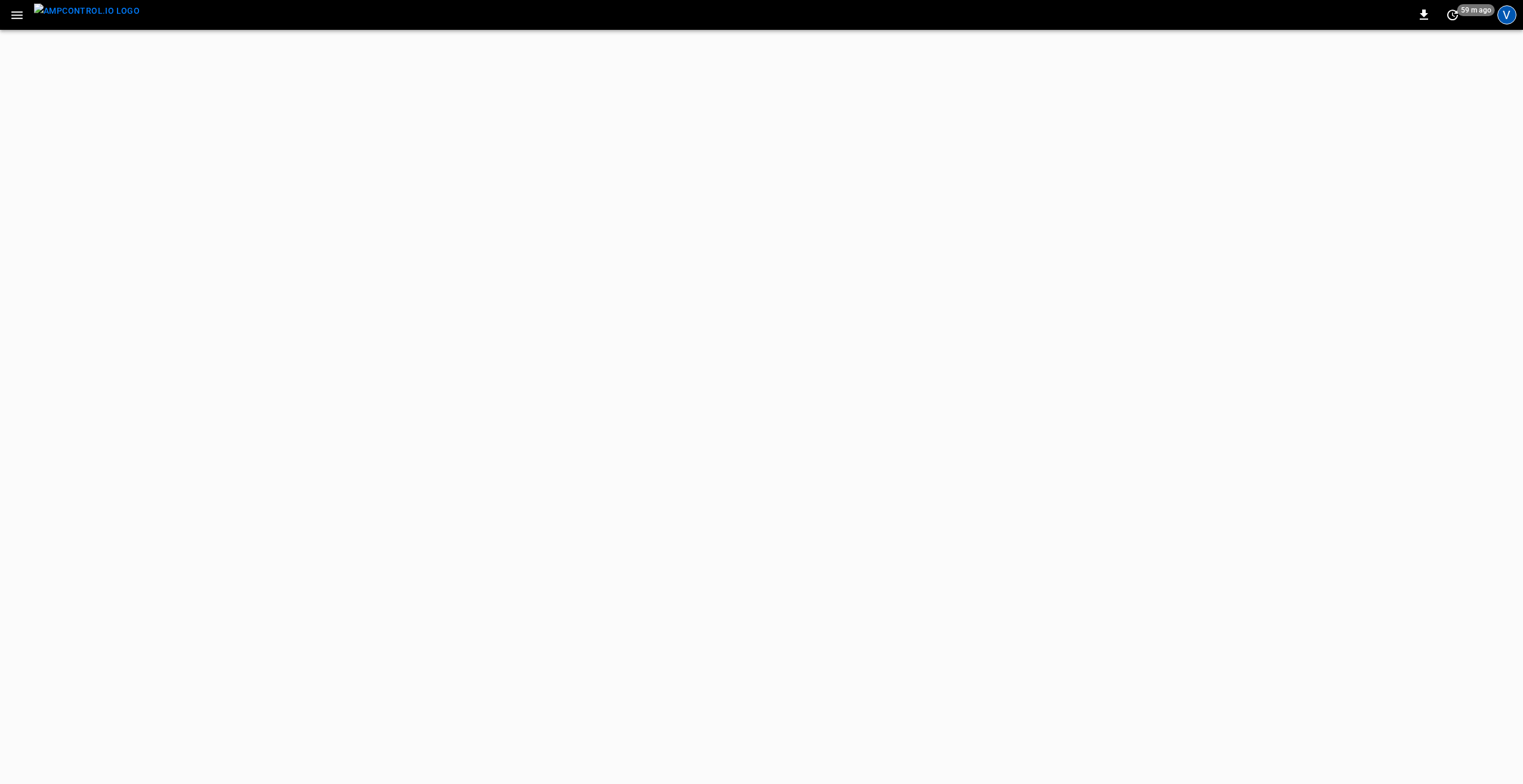
click at [1505, 19] on div "V" at bounding box center [1507, 15] width 19 height 19
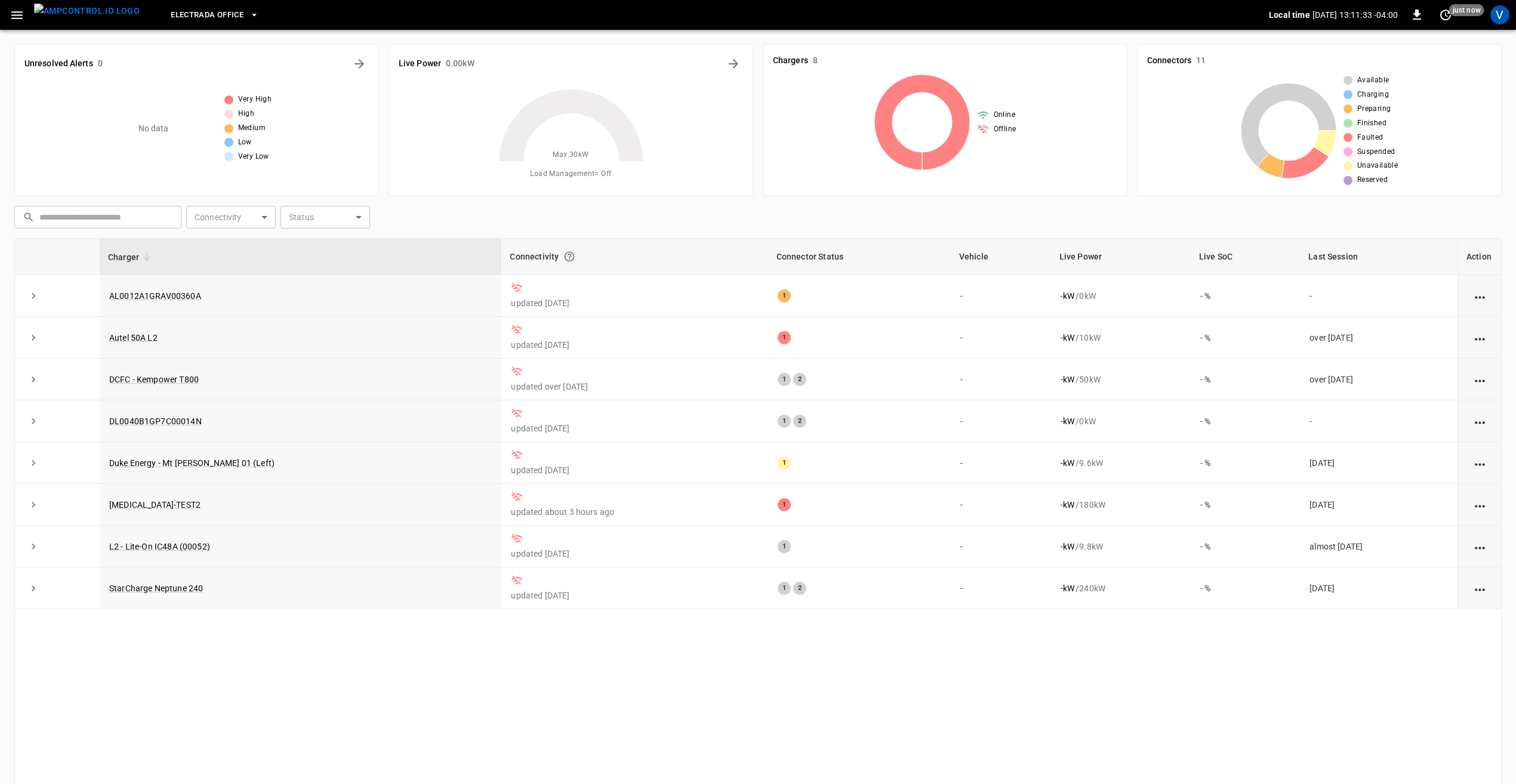
click at [1501, 18] on div "V" at bounding box center [1500, 15] width 19 height 19
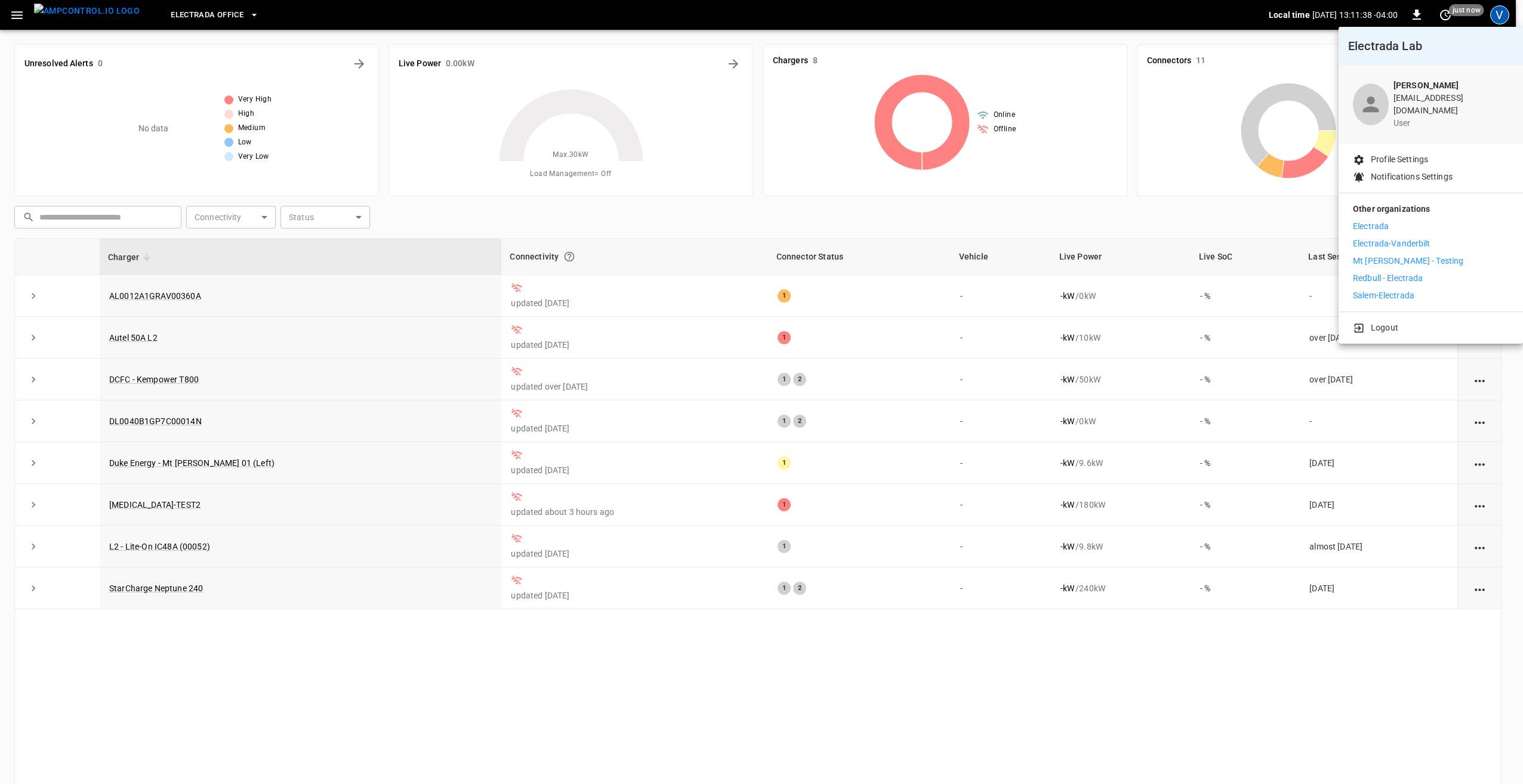
click at [11, 15] on div at bounding box center [762, 392] width 1523 height 784
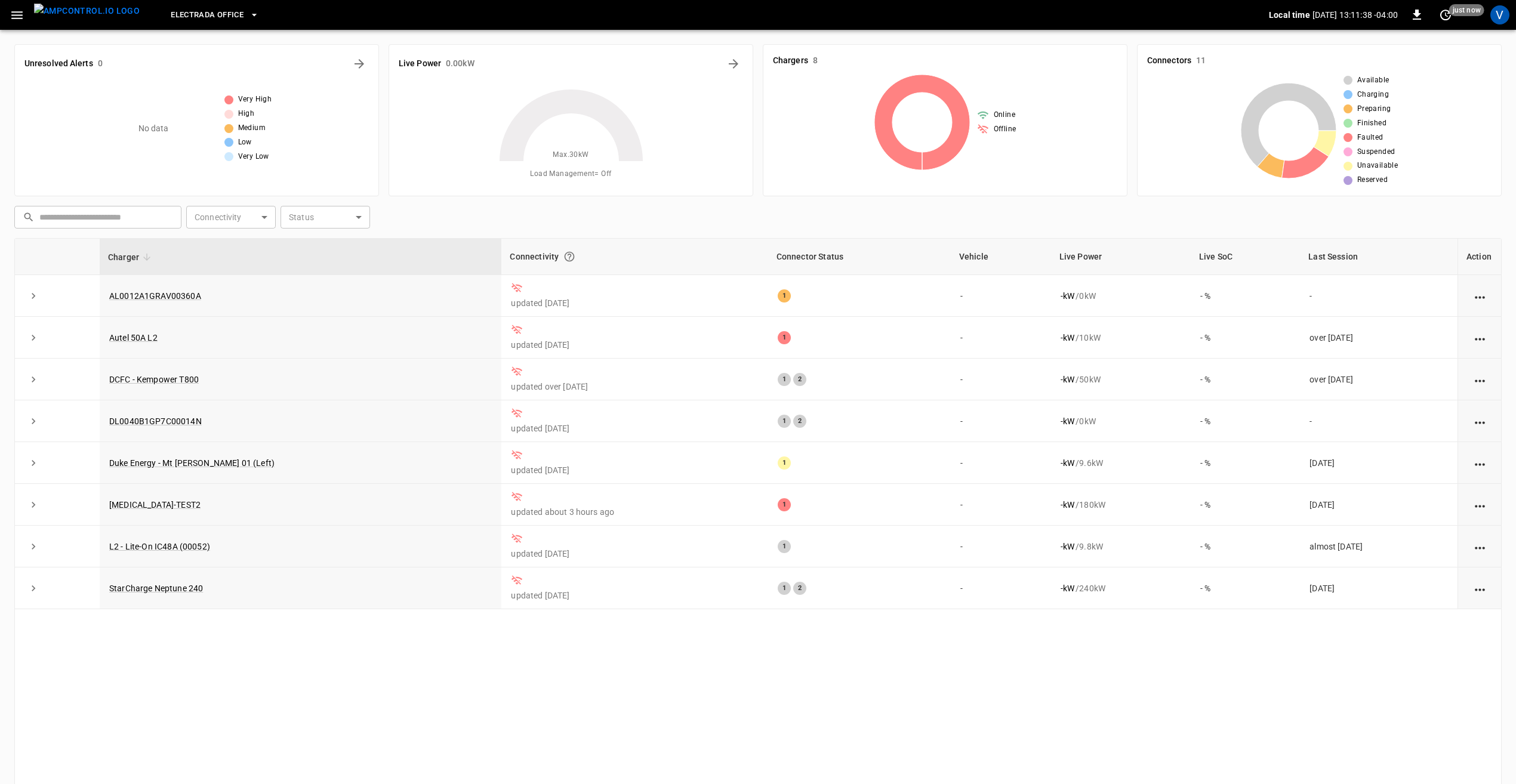
click at [17, 19] on icon "button" at bounding box center [17, 15] width 15 height 15
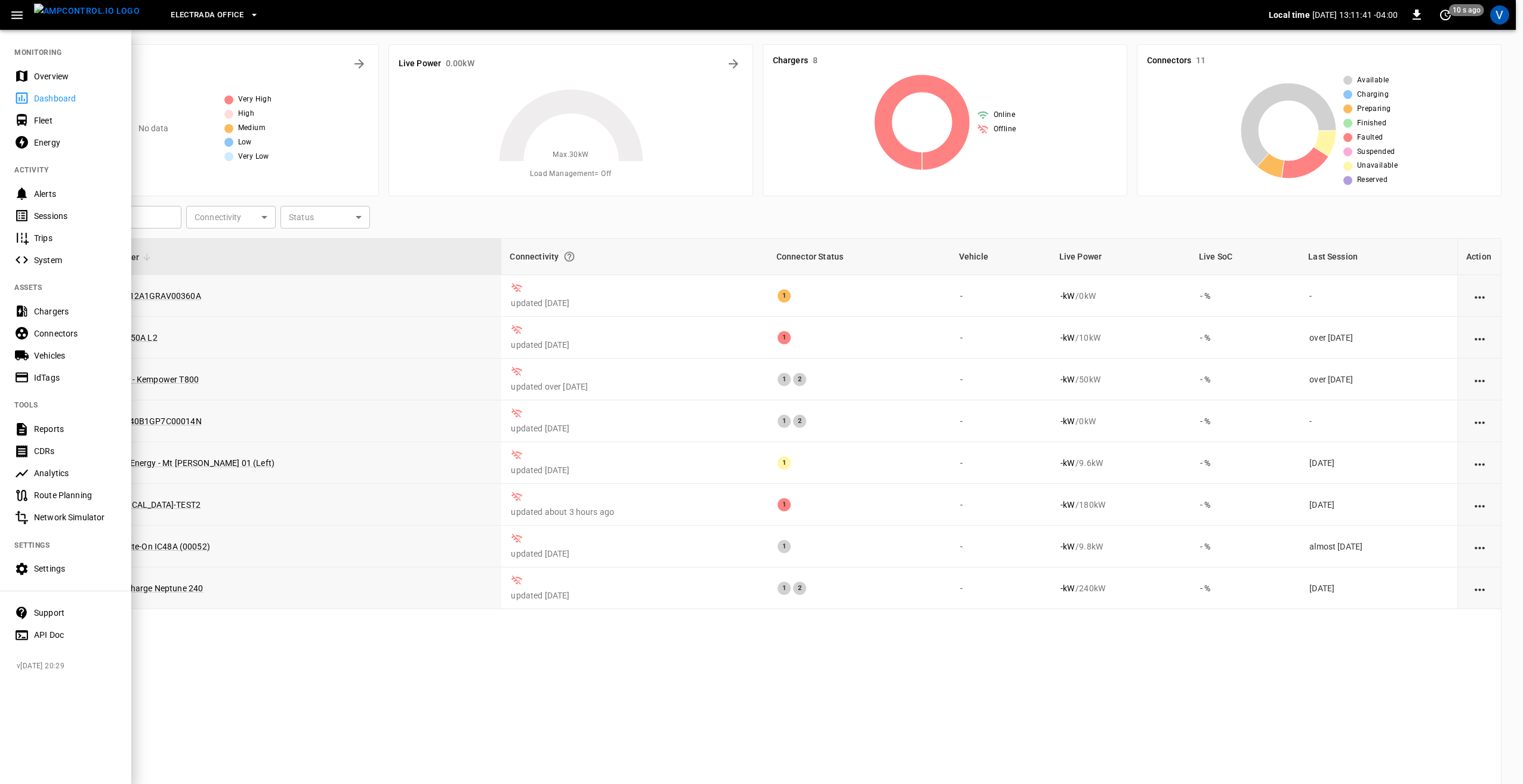
click at [43, 611] on div "Support" at bounding box center [75, 612] width 83 height 12
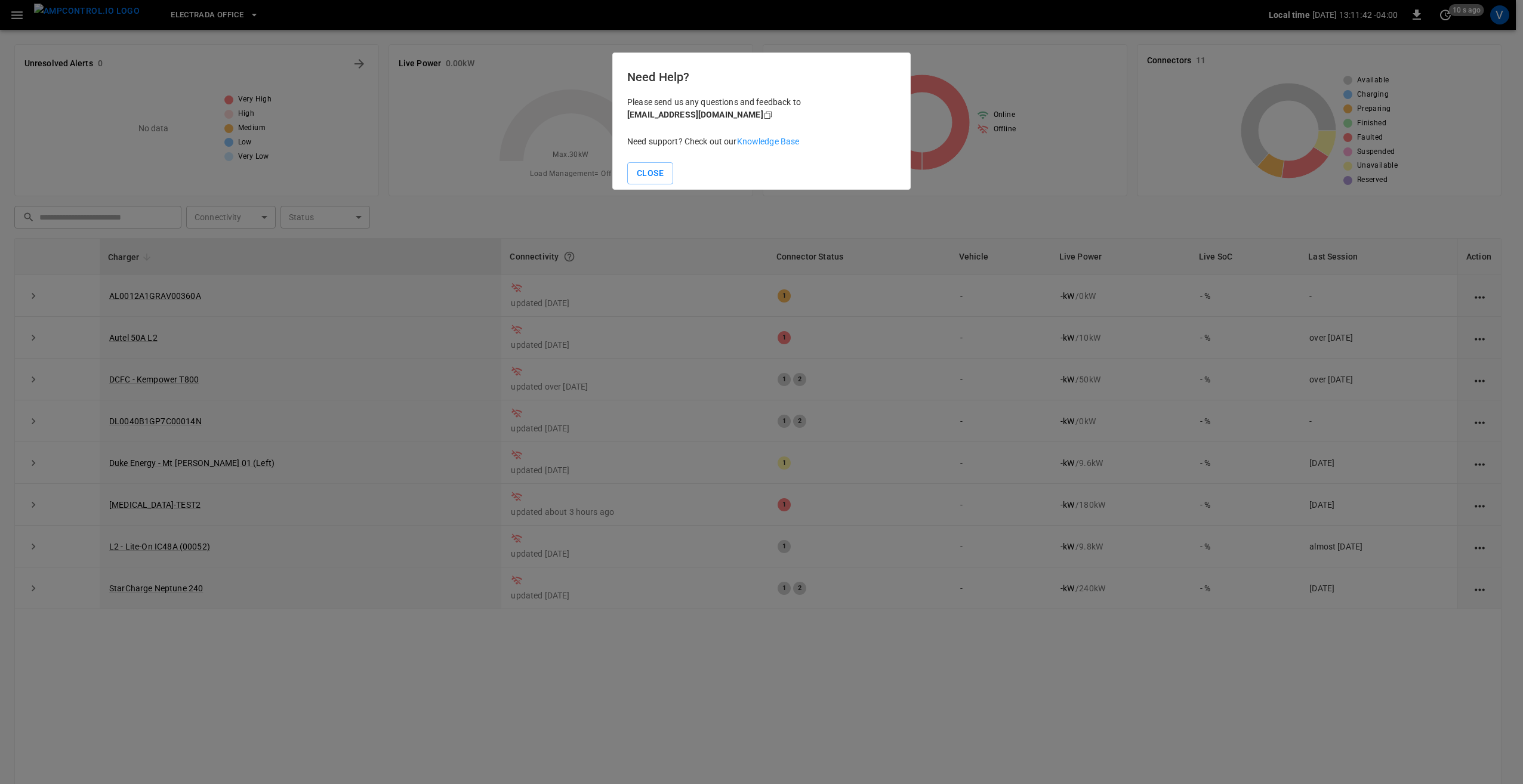
click at [774, 144] on link "Knowledge Base" at bounding box center [769, 141] width 63 height 10
click at [755, 138] on link "Knowledge Base" at bounding box center [769, 141] width 63 height 10
